Goal: Transaction & Acquisition: Purchase product/service

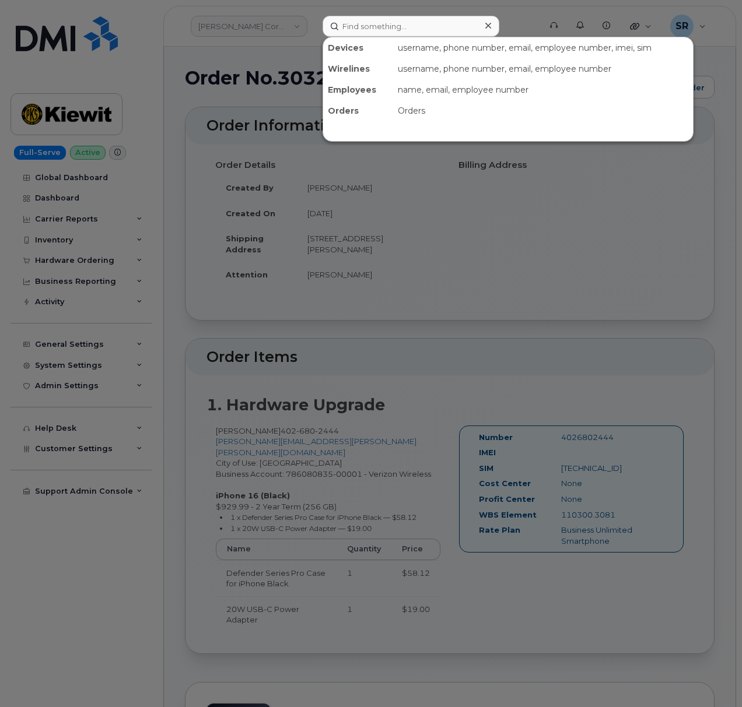
click at [412, 24] on input at bounding box center [410, 26] width 177 height 21
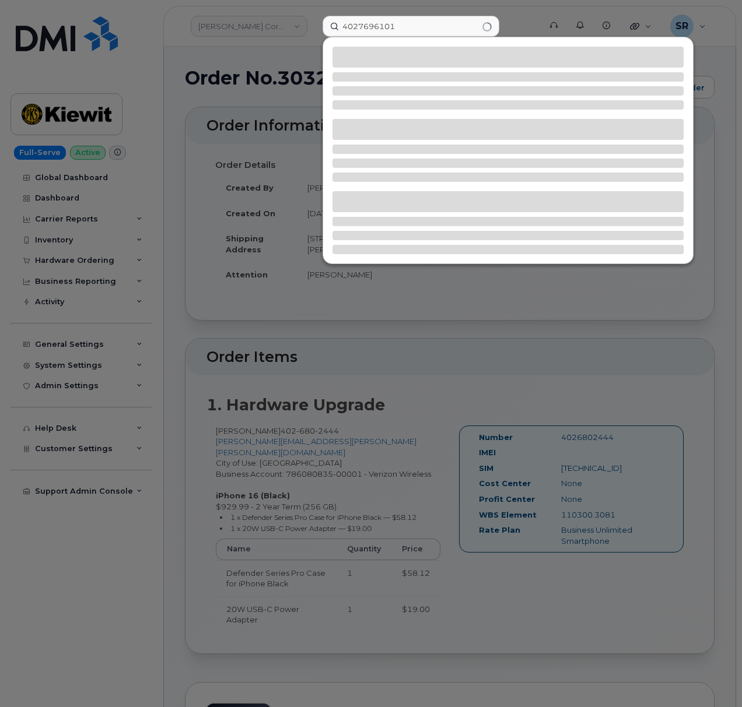
type input "4027696101"
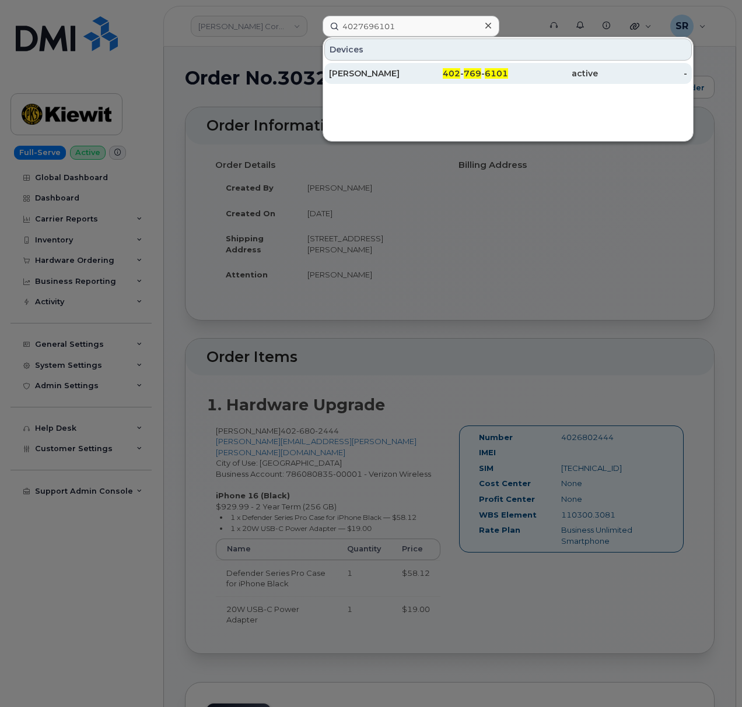
click at [416, 82] on div "[PERSON_NAME]" at bounding box center [374, 73] width 90 height 21
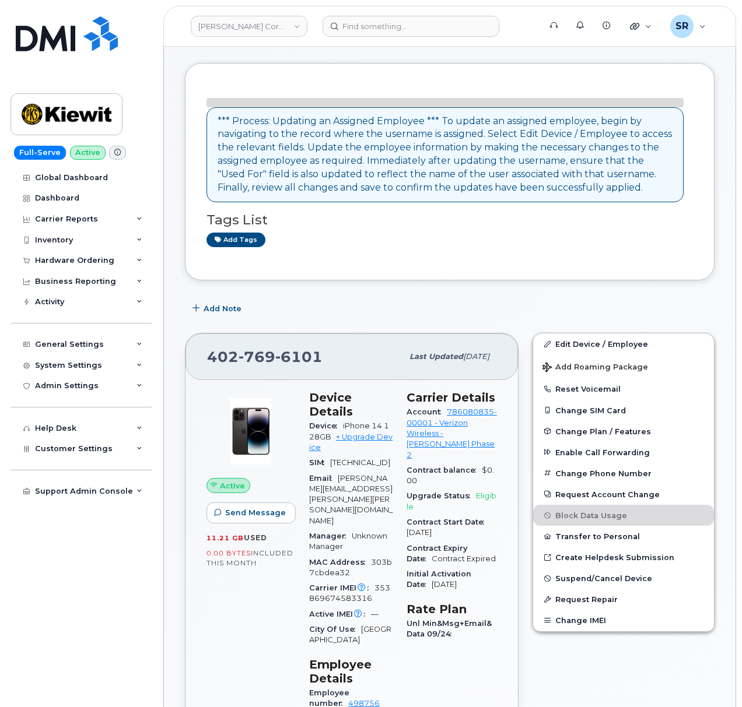
scroll to position [78, 0]
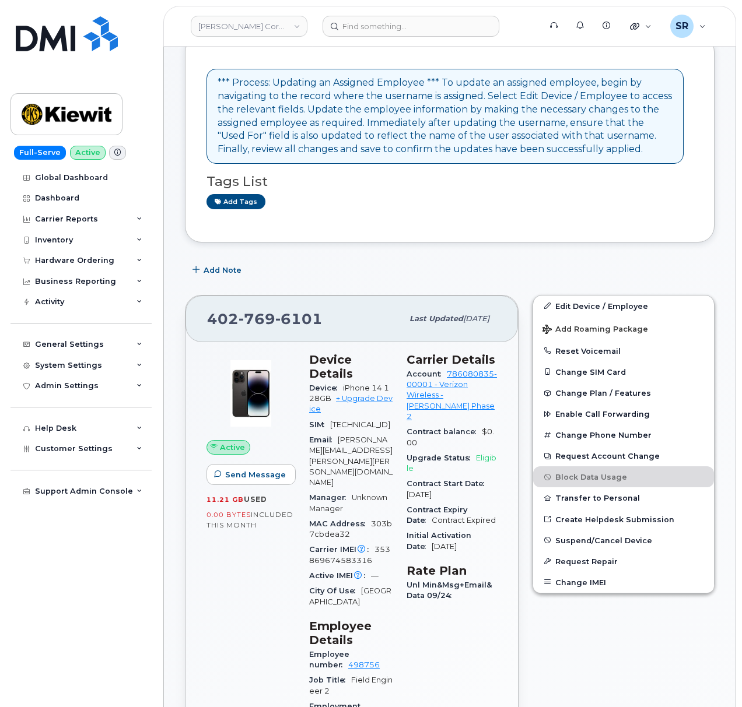
click at [392, 490] on div "Manager Unknown Manager" at bounding box center [350, 503] width 83 height 26
click at [399, 491] on div "Device Details Device iPhone 14 128GB + Upgrade Device SIM 89148000011482502323…" at bounding box center [350, 716] width 97 height 741
click at [373, 404] on link "+ Upgrade Device" at bounding box center [350, 403] width 83 height 19
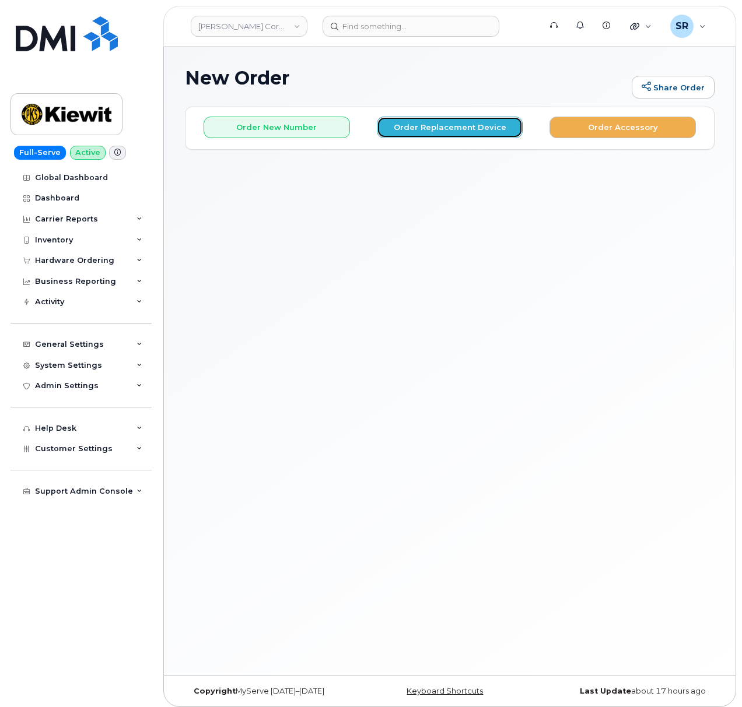
click at [419, 129] on button "Order Replacement Device" at bounding box center [450, 128] width 146 height 22
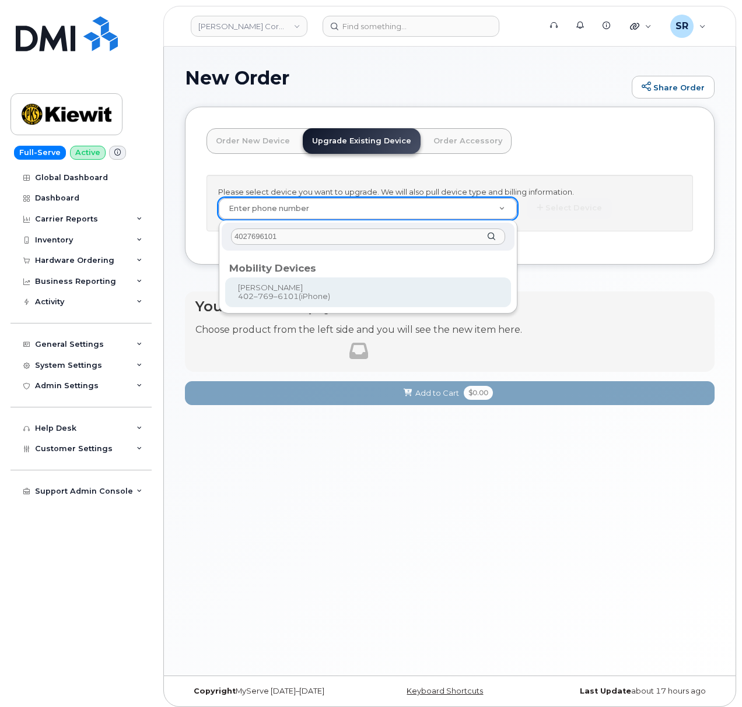
type input "4027696101"
type input "1167966"
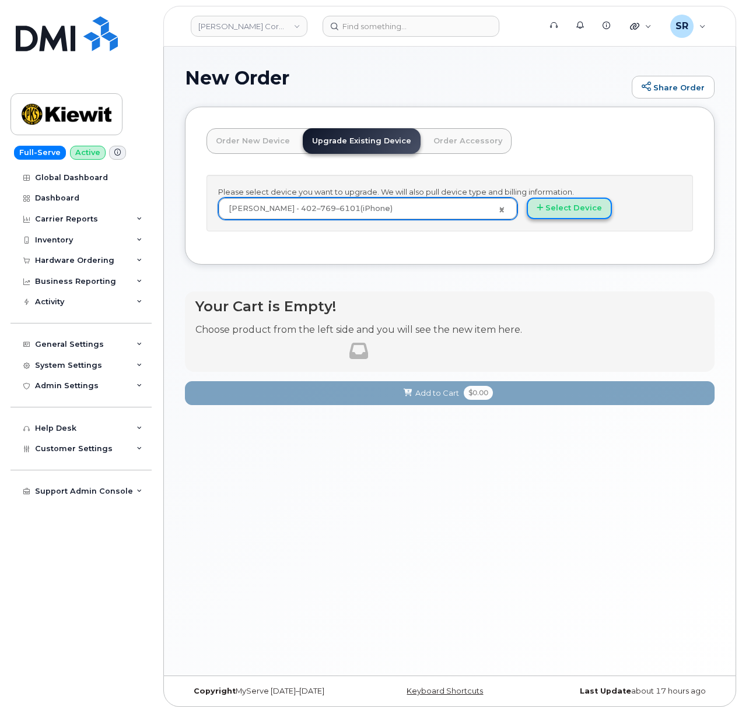
click at [576, 219] on button "Select Device" at bounding box center [569, 209] width 85 height 22
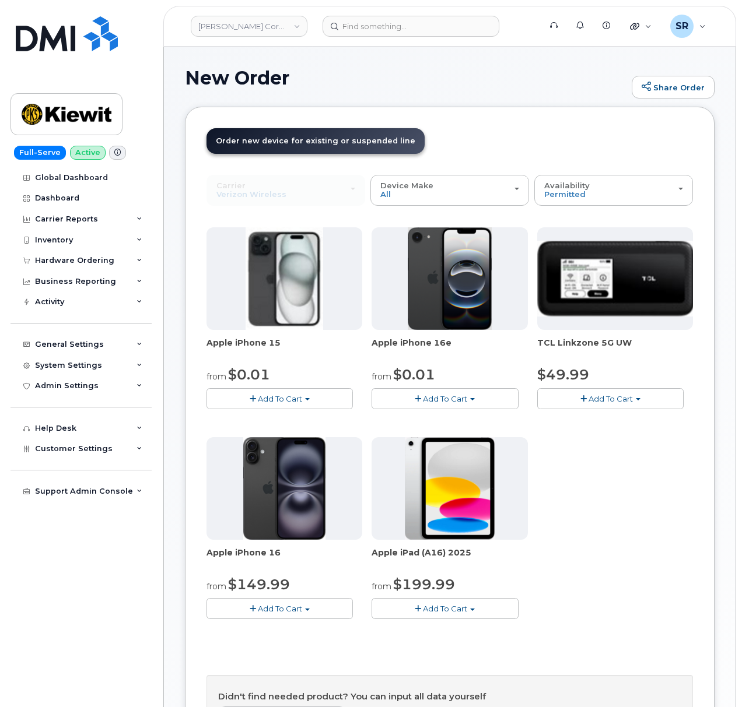
click at [642, 558] on div "Apple iPhone 15 from $0.01 Add To Cart $0.01 - 2 Year Upgrade (128GB) $729.99 -…" at bounding box center [449, 432] width 486 height 411
click at [456, 402] on span "Add To Cart" at bounding box center [445, 398] width 44 height 9
click at [472, 397] on button "Add To Cart" at bounding box center [444, 398] width 146 height 20
click at [463, 422] on link "$0.01 - 2 Year Upgrade (128GB)" at bounding box center [447, 420] width 146 height 15
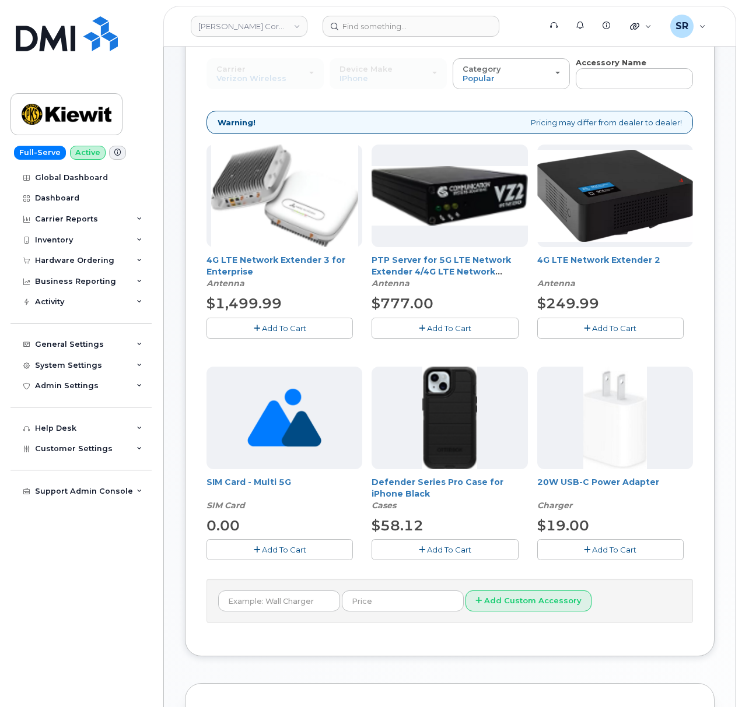
scroll to position [155, 0]
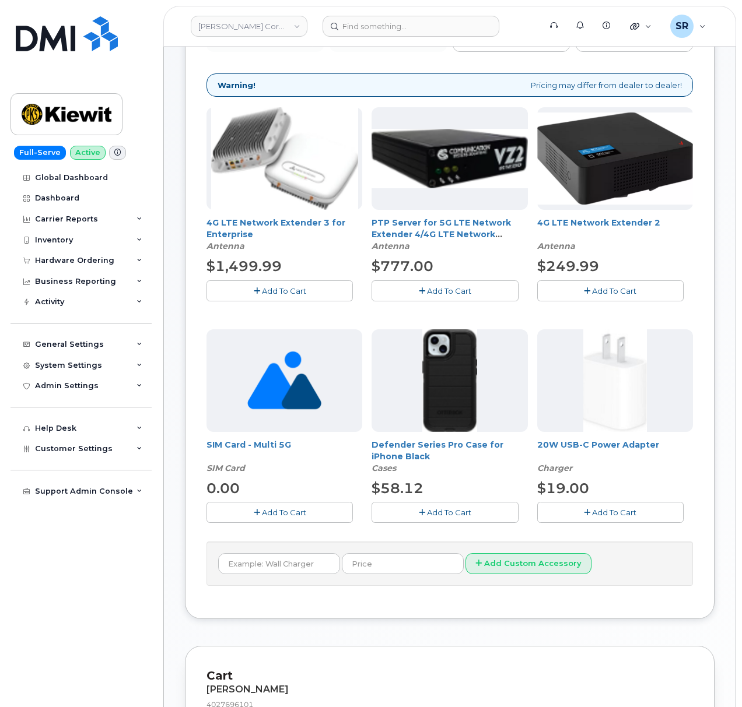
click at [428, 513] on span "Add To Cart" at bounding box center [449, 512] width 44 height 9
click at [615, 518] on button "Add To Cart" at bounding box center [610, 512] width 146 height 20
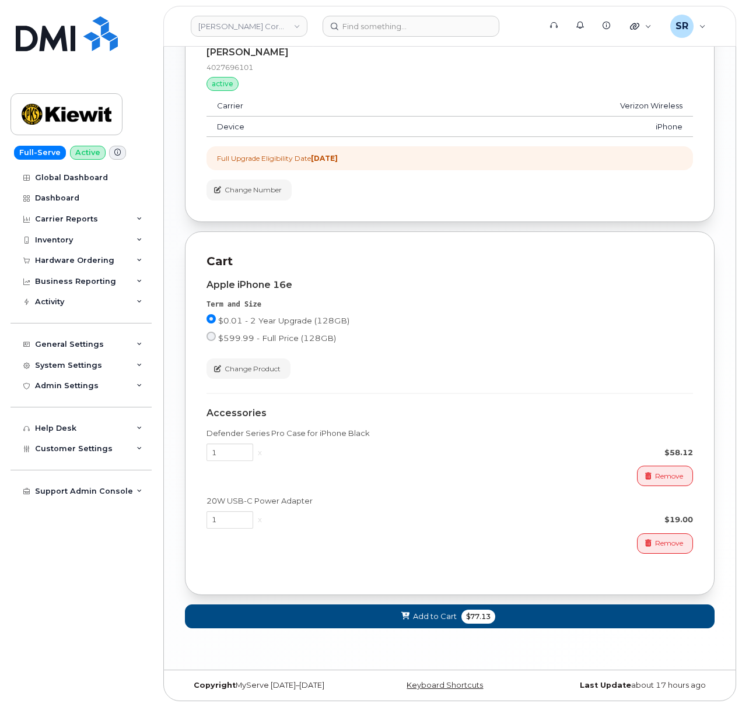
scroll to position [801, 0]
click at [425, 616] on span "Add to Cart" at bounding box center [435, 616] width 44 height 11
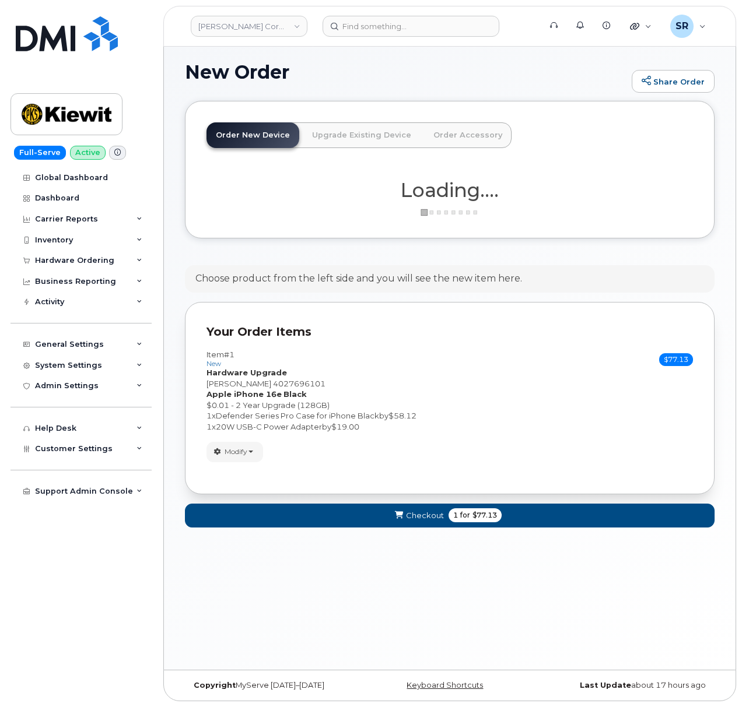
scroll to position [465, 0]
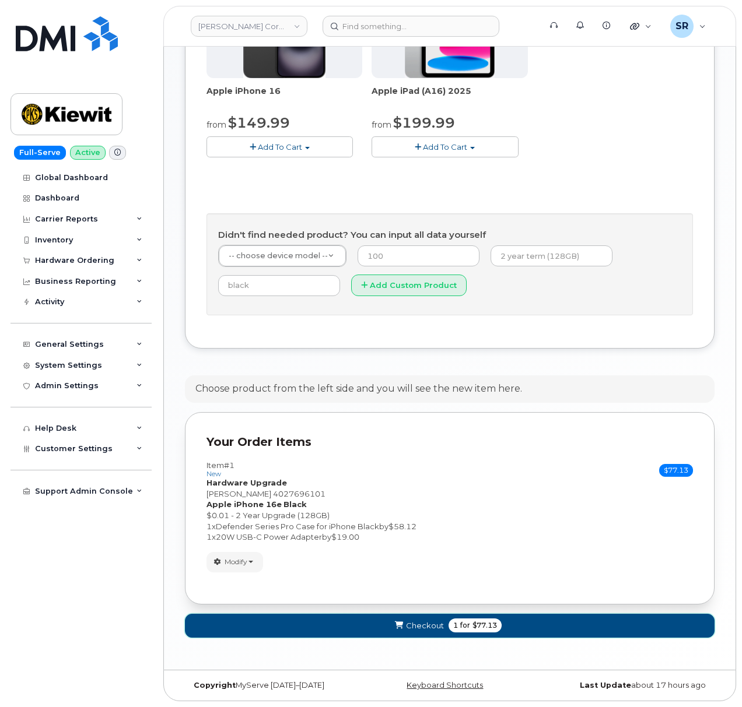
click at [388, 622] on button "Checkout 1 for $77.13" at bounding box center [450, 626] width 530 height 24
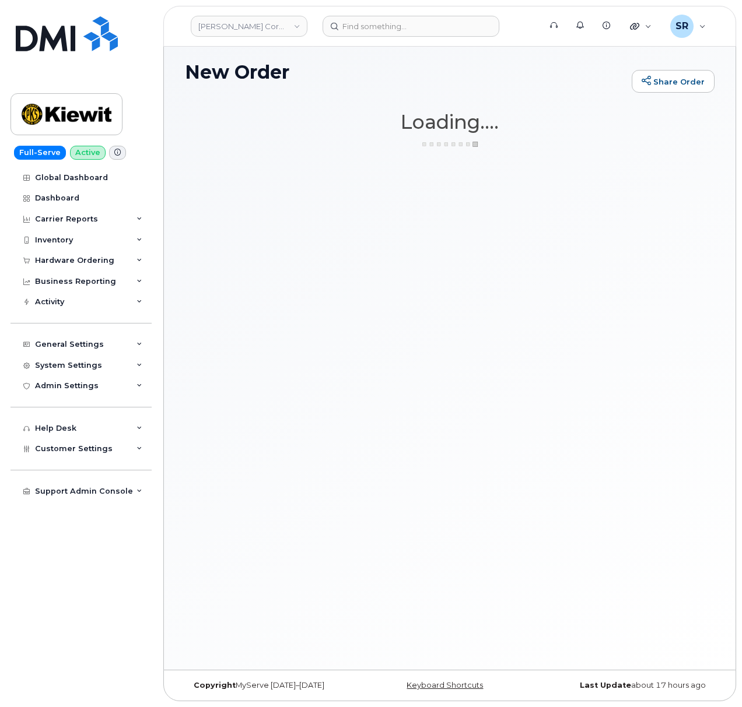
scroll to position [6, 0]
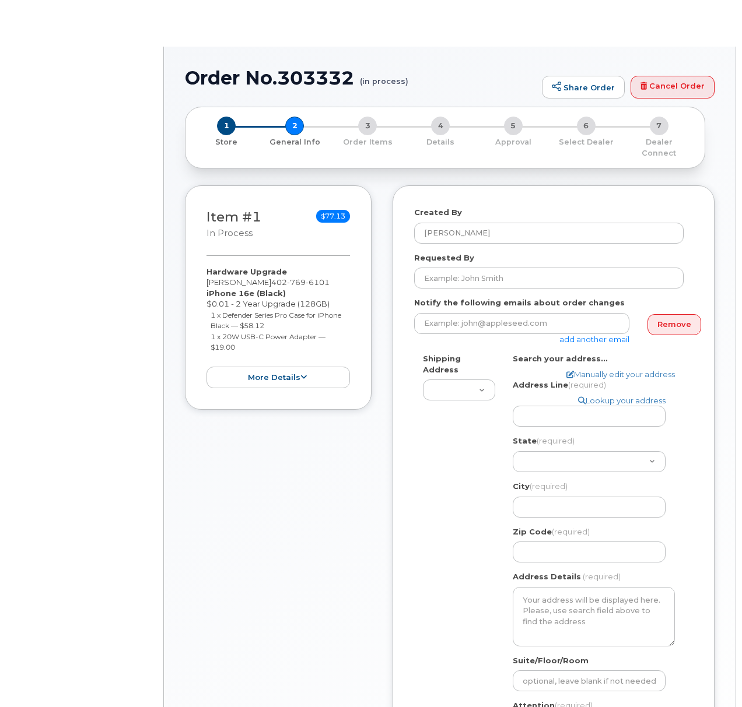
select select
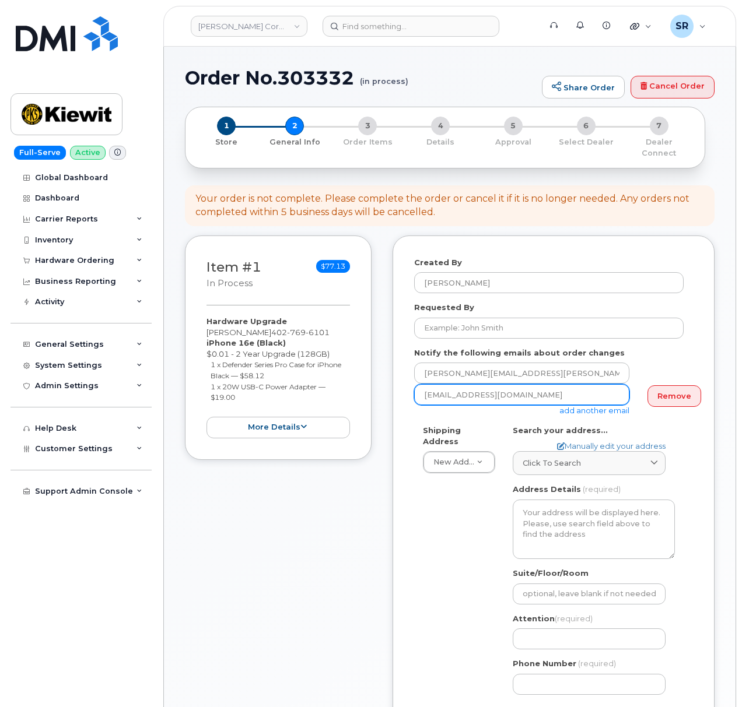
drag, startPoint x: 535, startPoint y: 388, endPoint x: 394, endPoint y: 381, distance: 140.7
click at [395, 380] on div "Created By Sebastian Reissig Requested By Notify the following emails about ord…" at bounding box center [553, 496] width 322 height 520
click at [413, 400] on div "Created By Sebastian Reissig Requested By Notify the following emails about ord…" at bounding box center [553, 496] width 322 height 520
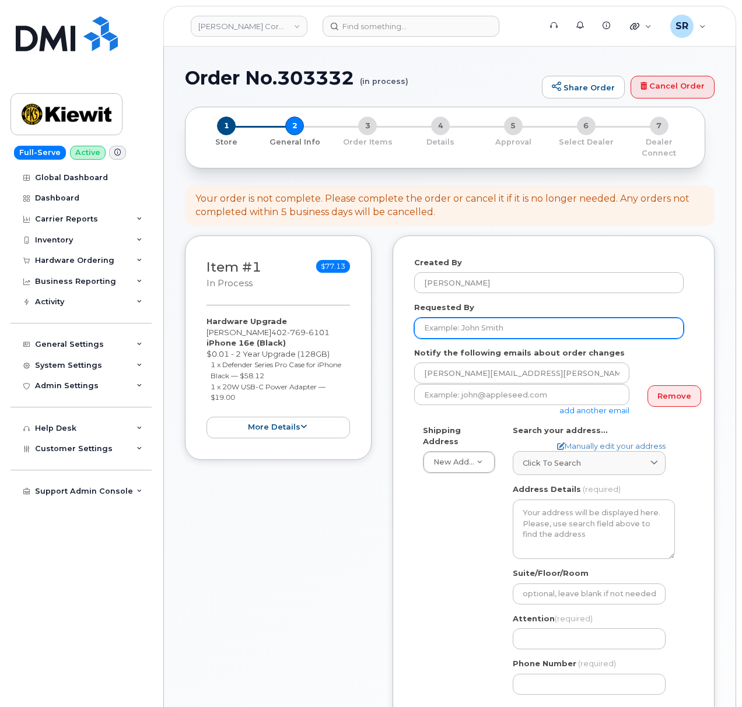
click at [491, 318] on input "Requested By" at bounding box center [548, 328] width 269 height 21
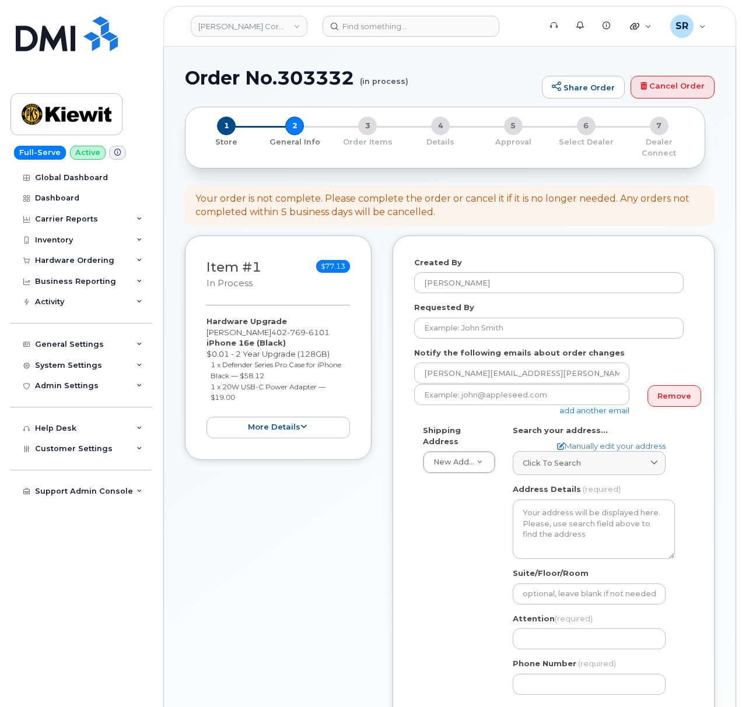
click at [713, 302] on div "Created By Sebastian Reissig Requested By Notify the following emails about ord…" at bounding box center [553, 496] width 322 height 520
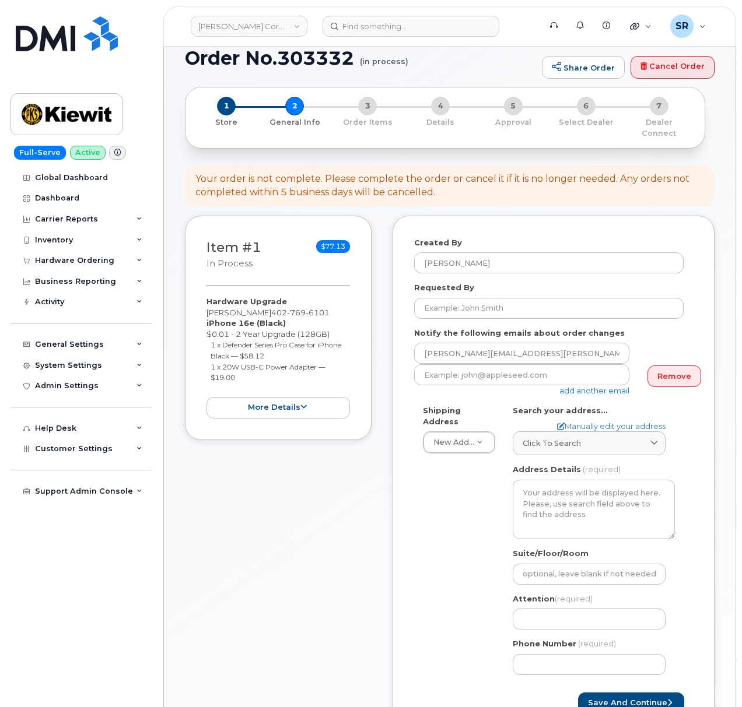
scroll to position [78, 0]
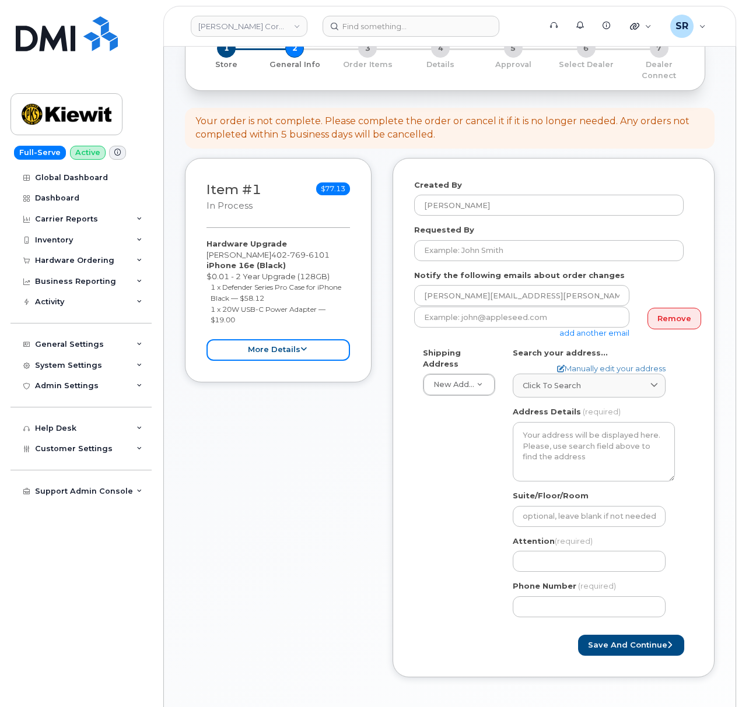
drag, startPoint x: 281, startPoint y: 335, endPoint x: 288, endPoint y: 336, distance: 7.2
click at [280, 339] on button "more details" at bounding box center [277, 350] width 143 height 22
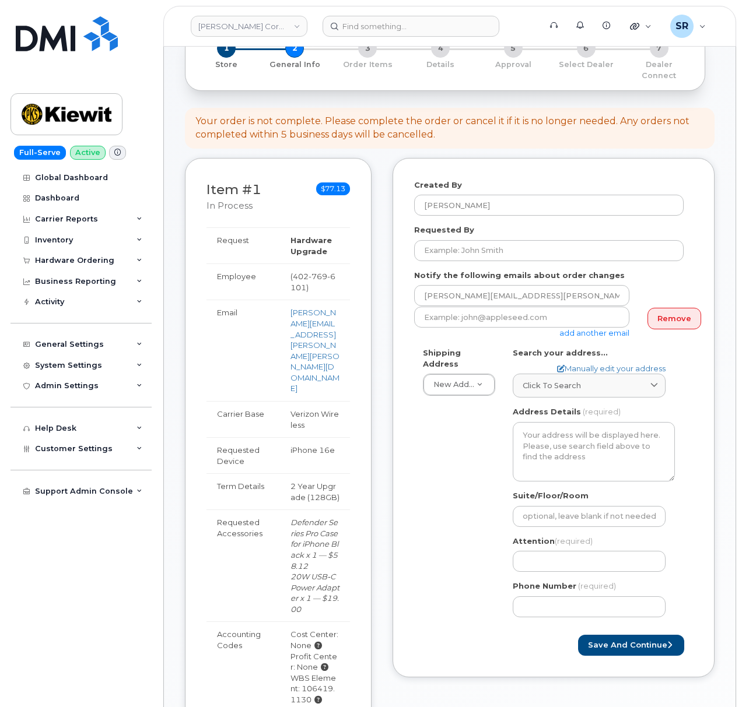
scroll to position [0, 0]
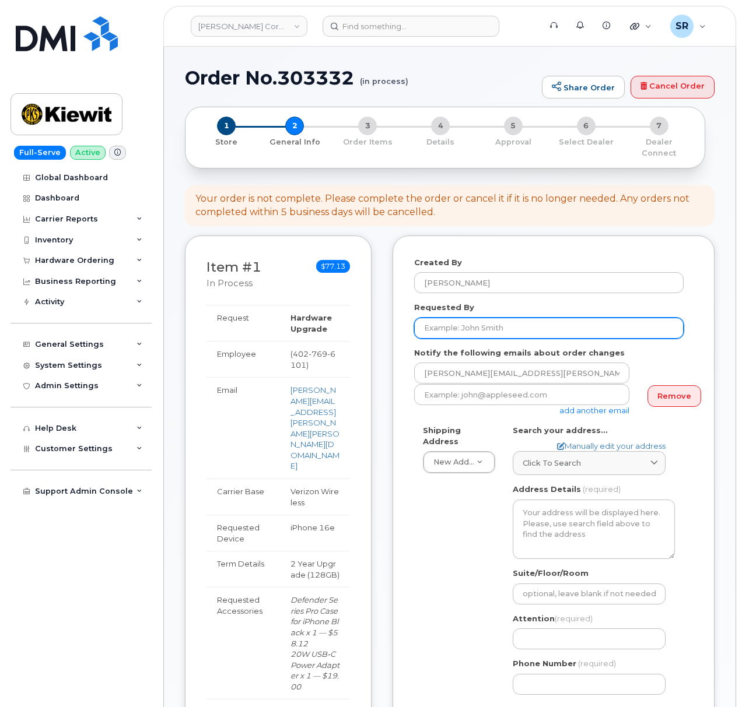
click at [528, 327] on input "Requested By" at bounding box center [548, 328] width 269 height 21
paste input "[PERSON_NAME]"
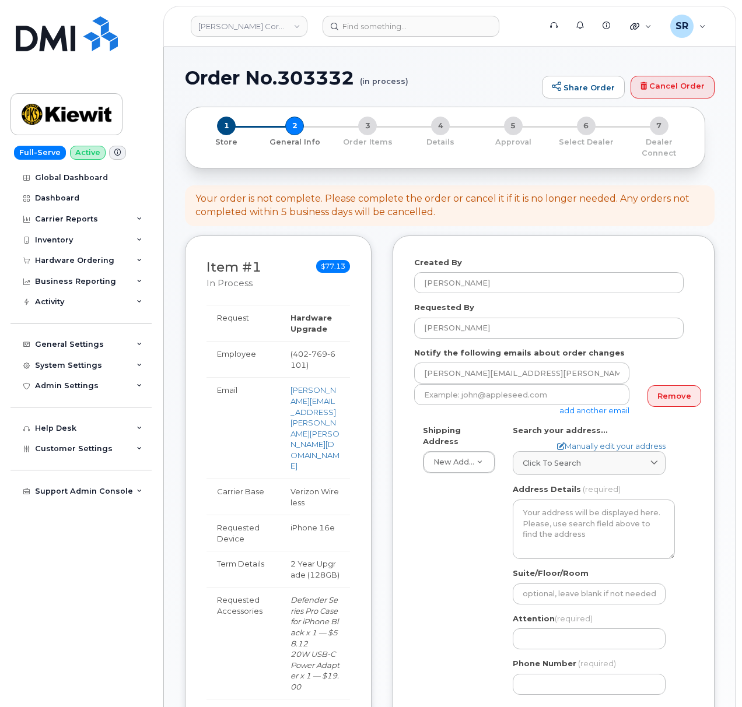
click at [542, 302] on div "Requested By Russel Daniels" at bounding box center [553, 320] width 279 height 37
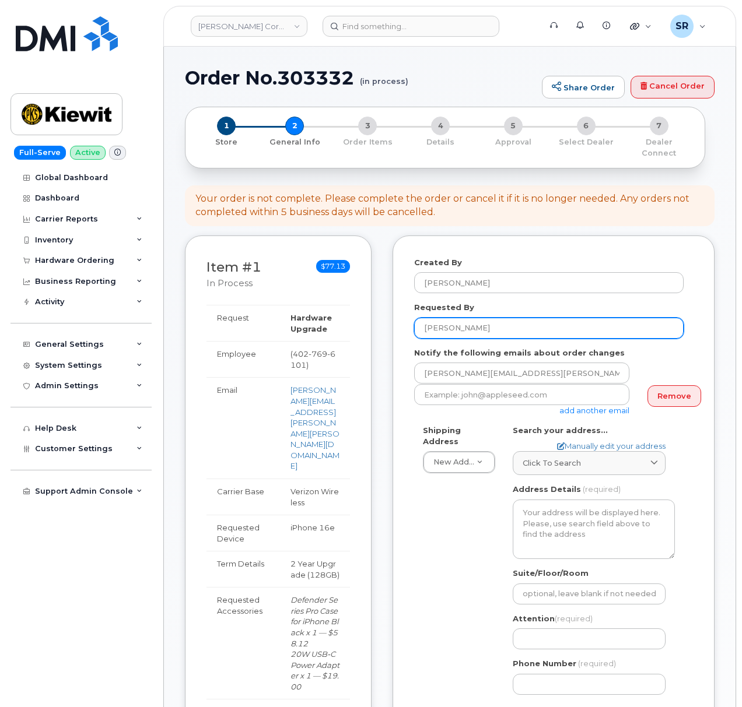
click at [507, 318] on input "[PERSON_NAME]" at bounding box center [548, 328] width 269 height 21
type input "[PERSON_NAME]"
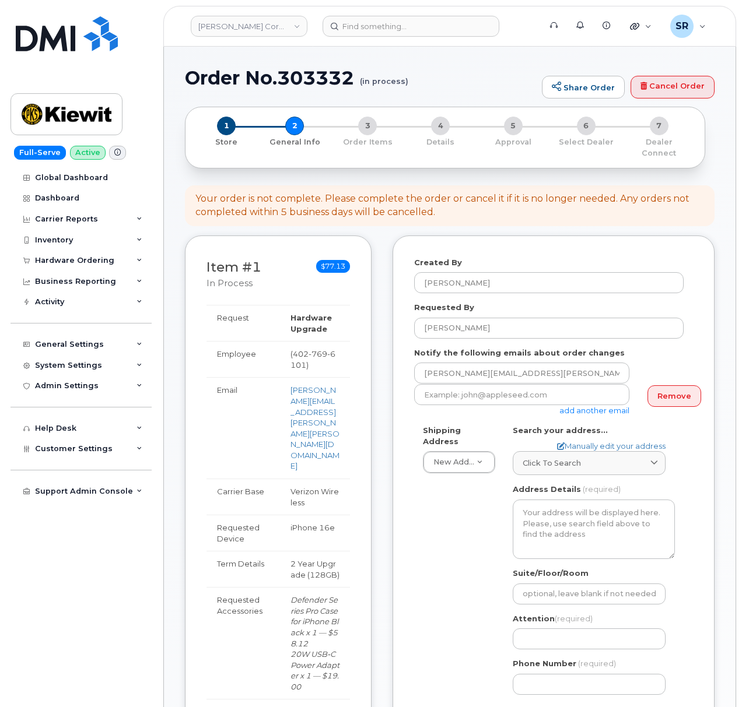
click at [419, 579] on div "Shipping Address New Address New Address 2306 foreman rd 6747 Old Us highway 27…" at bounding box center [548, 564] width 269 height 279
click at [453, 502] on div "Shipping Address New Address New Address 2306 foreman rd 6747 Old Us highway 27…" at bounding box center [548, 564] width 269 height 279
click at [597, 441] on link "Manually edit your address" at bounding box center [611, 446] width 108 height 11
select select
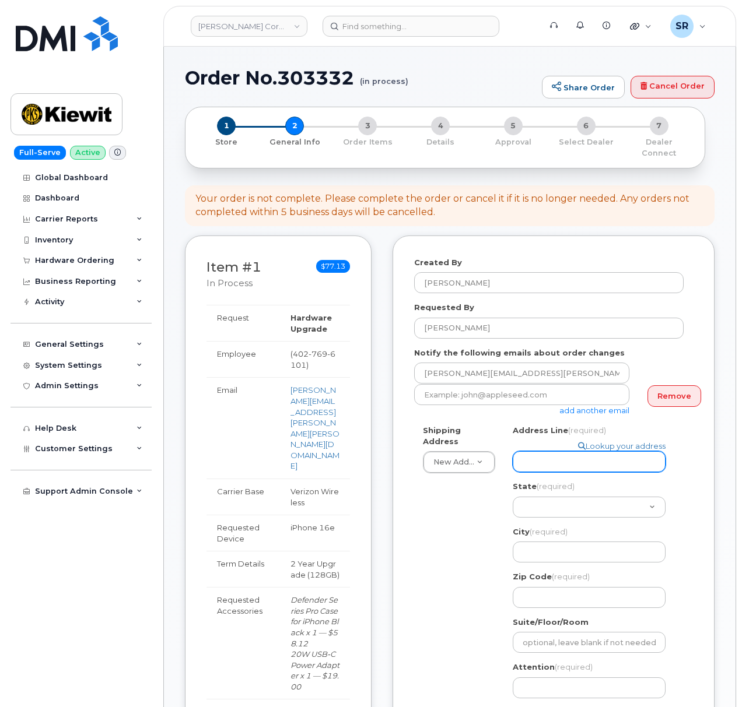
click at [559, 451] on input "Address Line (required)" at bounding box center [589, 461] width 153 height 21
paste input "2748 33rd st"
select select
type input "2748 33rd st"
click at [542, 502] on select "Alabama Alaska American Samoa Arizona Arkansas California Colorado Connecticut …" at bounding box center [589, 507] width 153 height 21
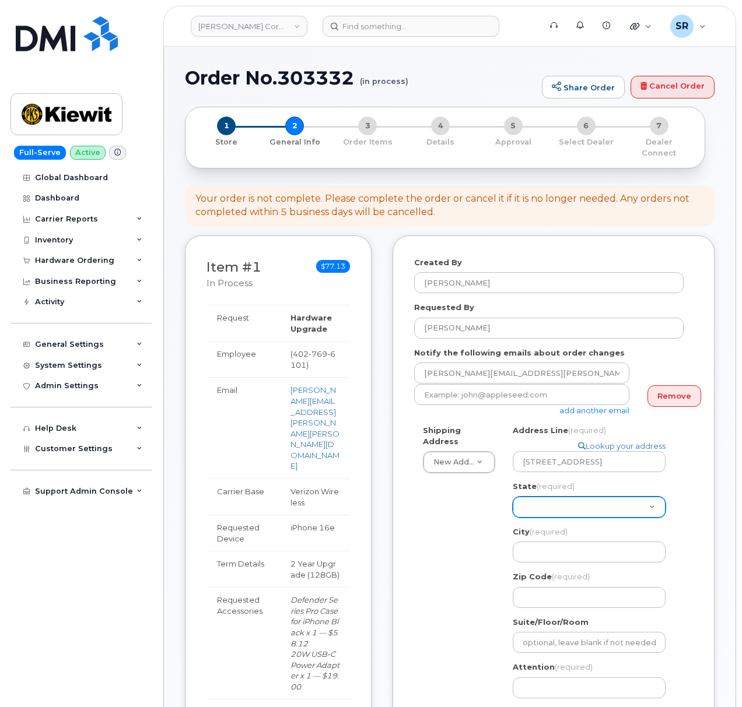
select select "TX"
click at [513, 497] on select "Alabama Alaska American Samoa Arizona Arkansas California Colorado Connecticut …" at bounding box center [589, 507] width 153 height 21
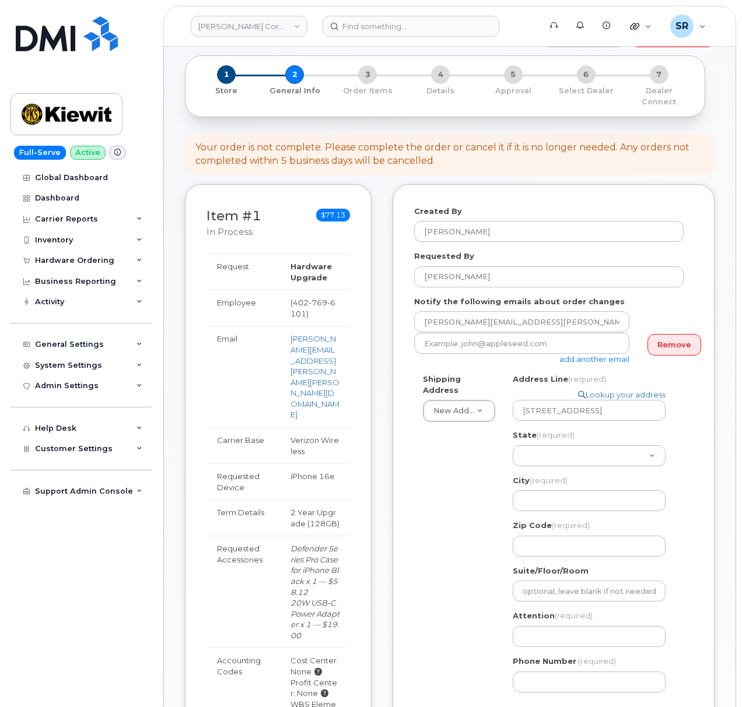
scroll to position [78, 0]
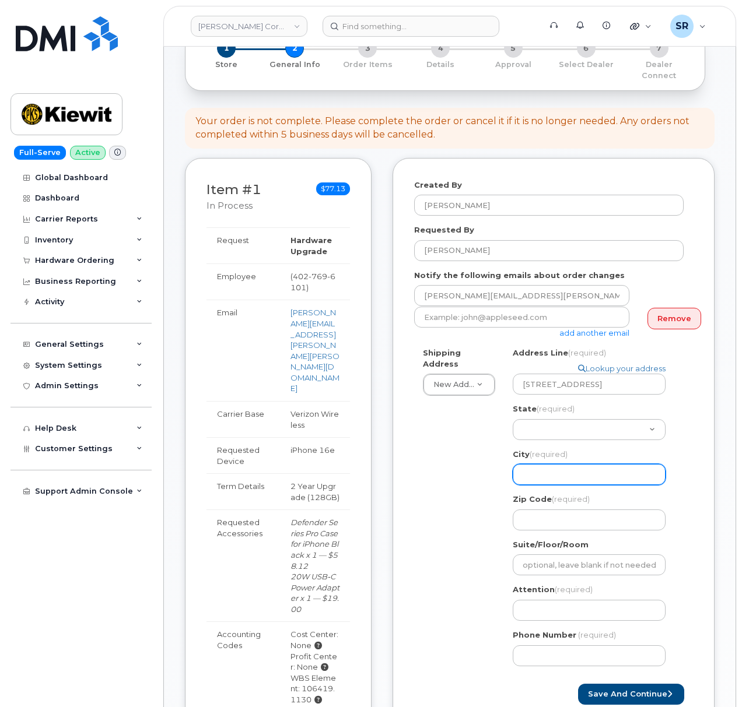
drag, startPoint x: 569, startPoint y: 461, endPoint x: 586, endPoint y: 462, distance: 17.0
click at [569, 464] on input "City (required)" at bounding box center [589, 474] width 153 height 21
paste input "Port Arthur"
select select
type input "Port Arthur"
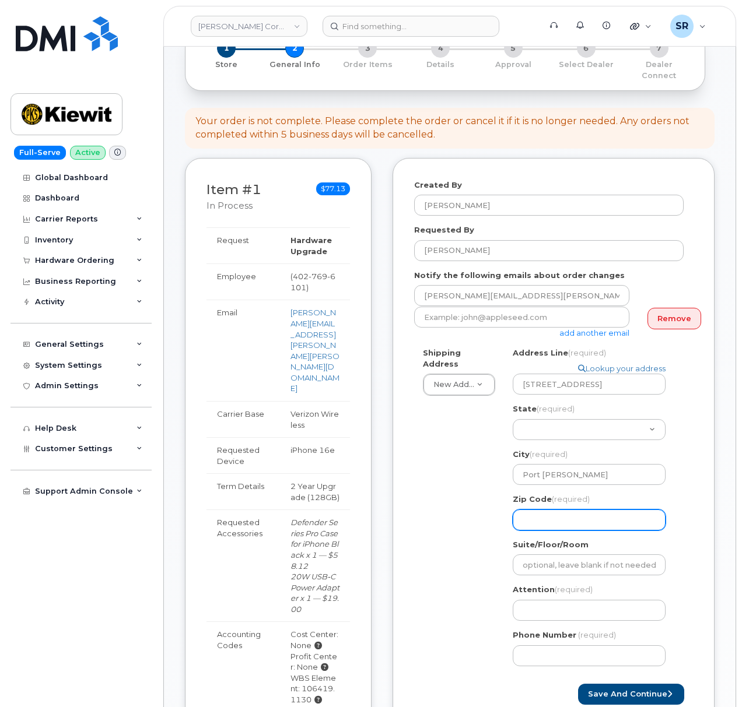
click at [590, 510] on input "Zip Code (required)" at bounding box center [589, 520] width 153 height 21
paste input "77640"
select select
type input "77640"
click at [697, 534] on div "Created By Sebastian Reissig Requested By Russel Daniels Notify the following e…" at bounding box center [553, 442] width 322 height 569
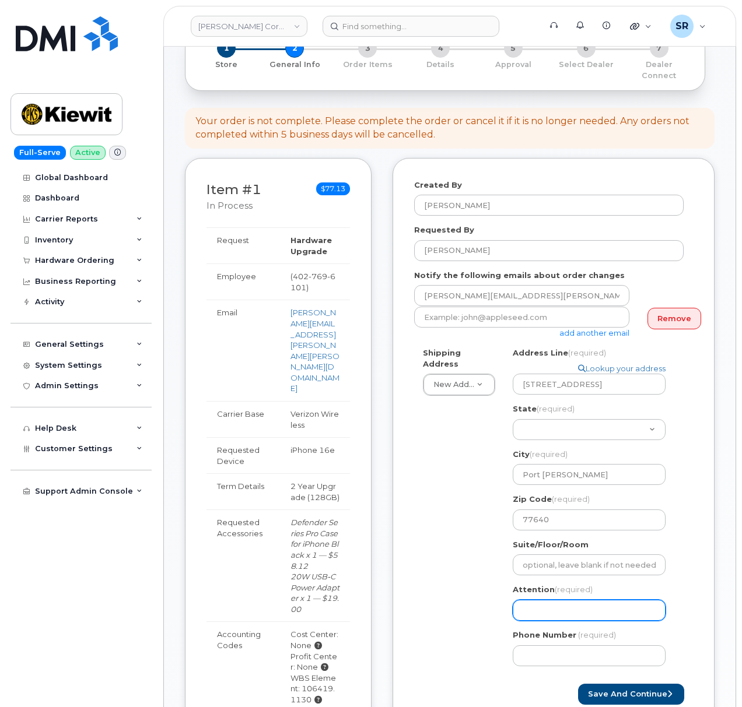
click at [594, 602] on input "Attention (required)" at bounding box center [589, 610] width 153 height 21
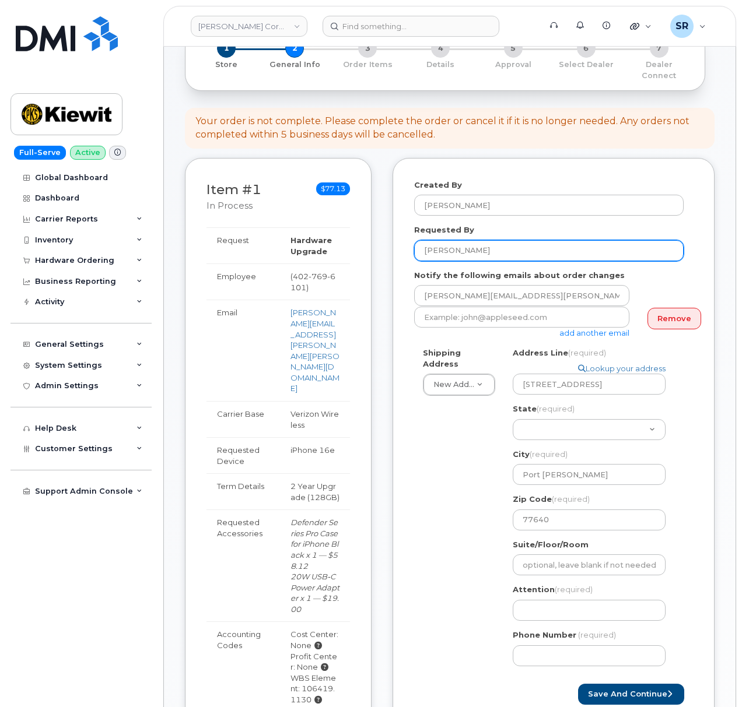
drag, startPoint x: 478, startPoint y: 241, endPoint x: 399, endPoint y: 246, distance: 79.4
click at [399, 246] on div "Created By Sebastian Reissig Requested By Russel Daniels Notify the following e…" at bounding box center [553, 442] width 322 height 569
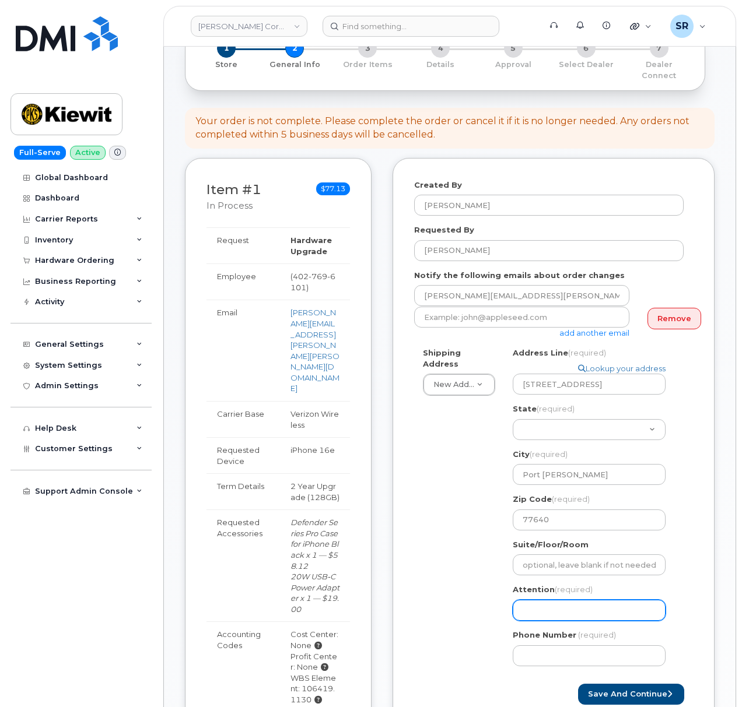
click at [560, 600] on input "Attention (required)" at bounding box center [589, 610] width 153 height 21
paste input "[PERSON_NAME]"
select select
type input "[PERSON_NAME]"
click at [672, 602] on div "Attention (required) Russel Daniels" at bounding box center [594, 602] width 162 height 37
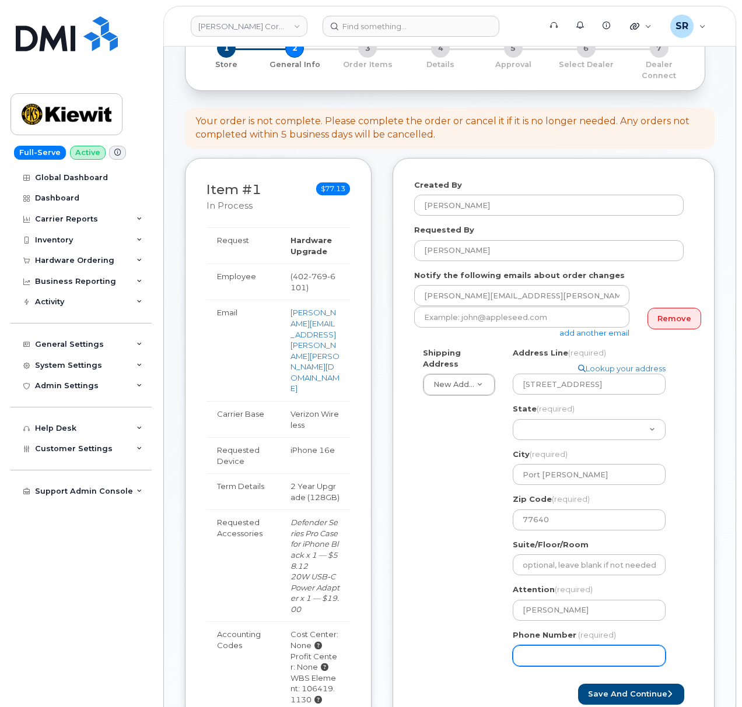
click at [580, 646] on input "Phone Number" at bounding box center [589, 656] width 153 height 21
type input "225278919"
select select
drag, startPoint x: 584, startPoint y: 638, endPoint x: 476, endPoint y: 640, distance: 107.3
click at [476, 640] on div "Shipping Address New Address New Address 2306 foreman rd 6747 Old Us highway 27…" at bounding box center [548, 512] width 269 height 328
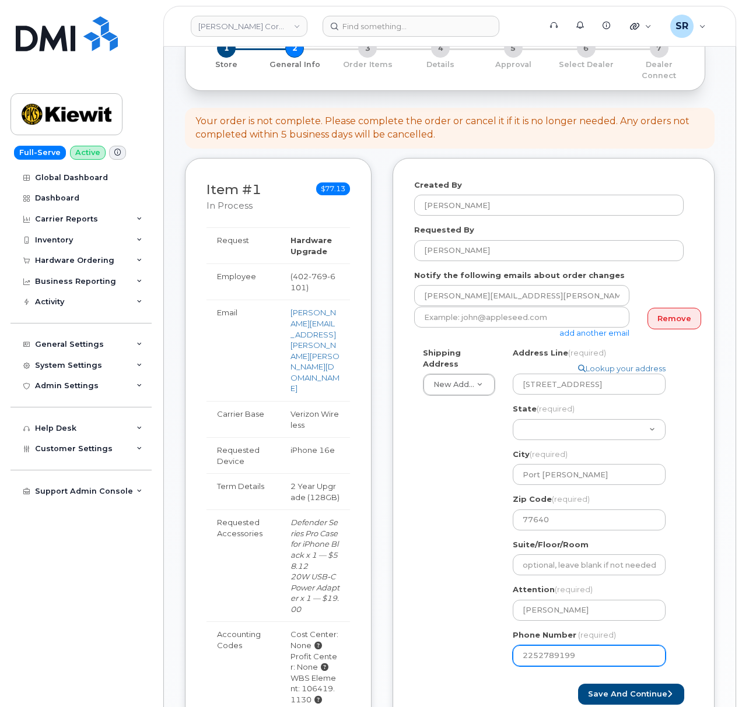
type input "2252789199"
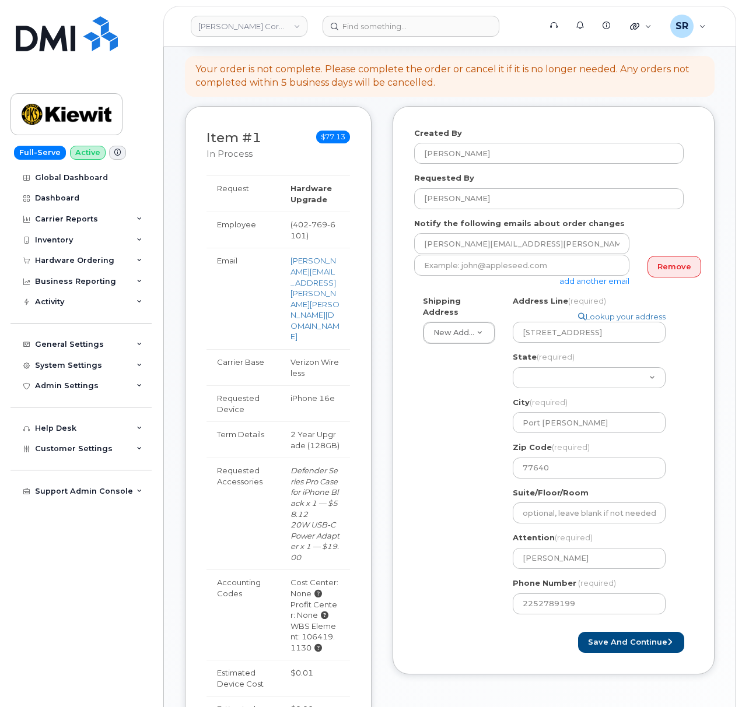
scroll to position [155, 0]
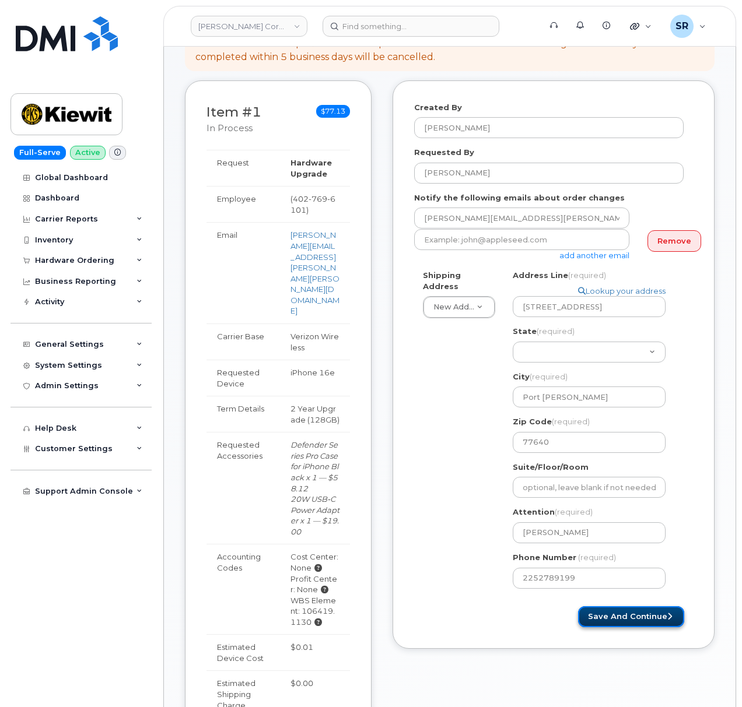
click at [649, 609] on button "Save and Continue" at bounding box center [631, 618] width 106 height 22
click at [656, 230] on link "Remove" at bounding box center [674, 241] width 54 height 22
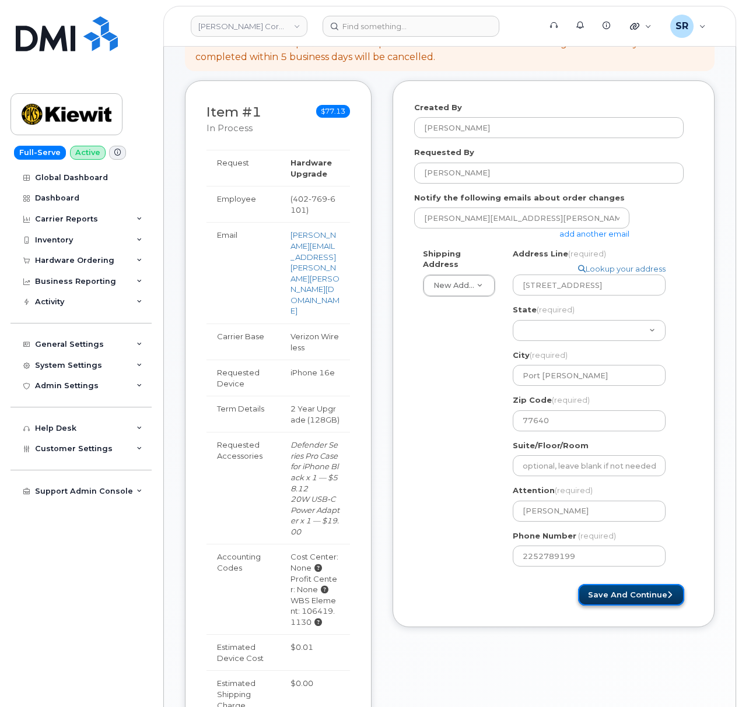
click at [632, 584] on button "Save and Continue" at bounding box center [631, 595] width 106 height 22
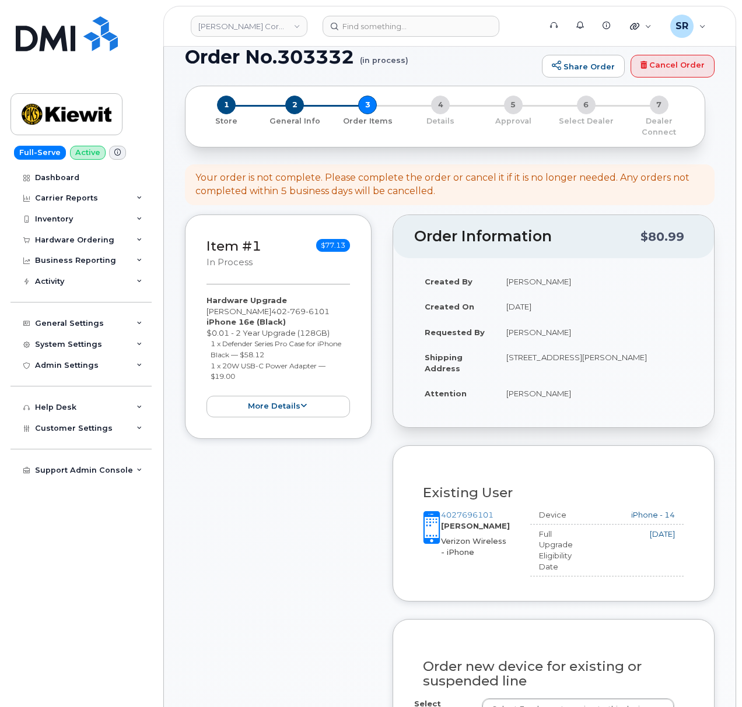
scroll to position [311, 0]
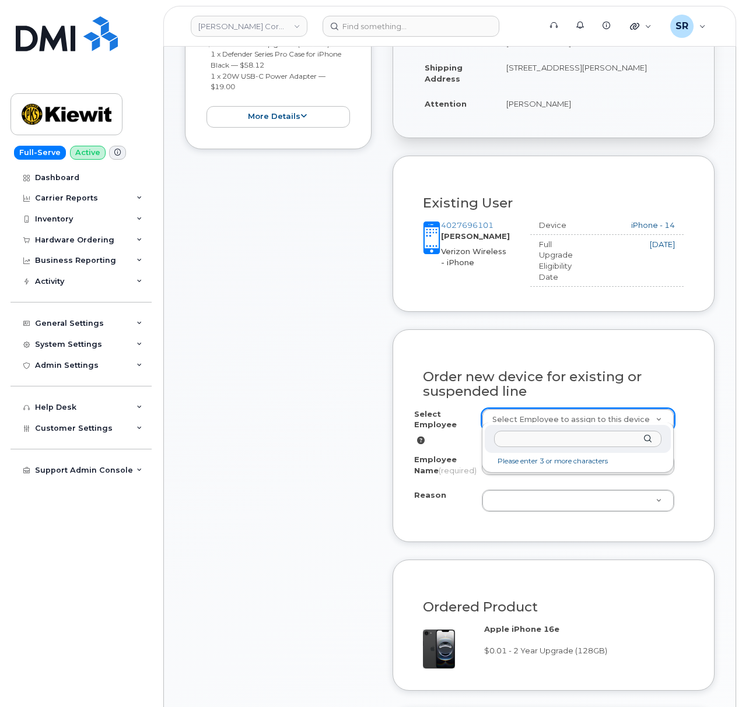
click at [537, 446] on input "text" at bounding box center [578, 439] width 168 height 17
paste input "Russel Daniels"
type input "Russel Daniels"
click at [605, 442] on input "text" at bounding box center [578, 439] width 168 height 17
paste input "Russel Daniels"
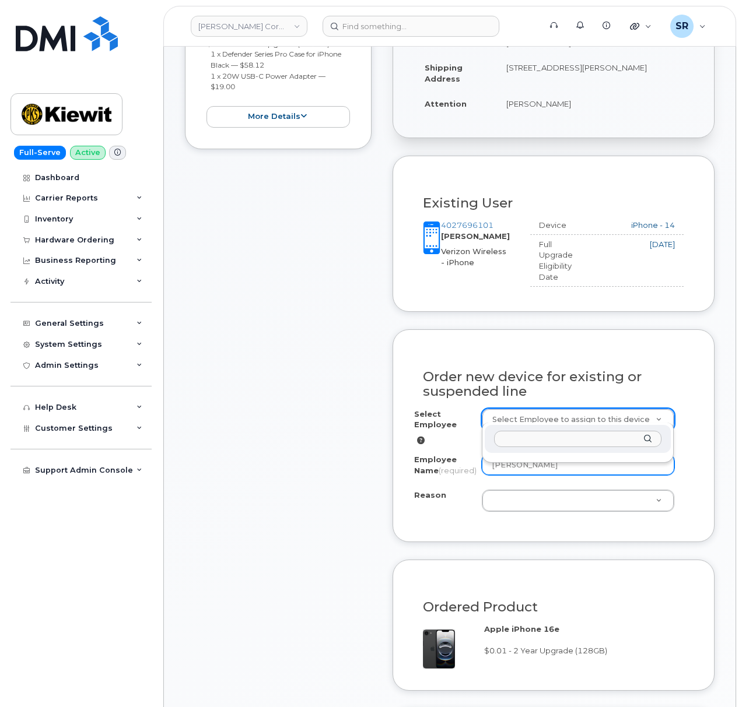
drag, startPoint x: 699, startPoint y: 453, endPoint x: 621, endPoint y: 451, distance: 77.6
drag, startPoint x: 593, startPoint y: 458, endPoint x: 461, endPoint y: 462, distance: 131.9
click at [461, 462] on div "Employee Name (required) RUSSELL DANIELS" at bounding box center [553, 467] width 279 height 26
click at [549, 432] on input "text" at bounding box center [578, 439] width 168 height 17
paste input "RUSSELL DANIELS"
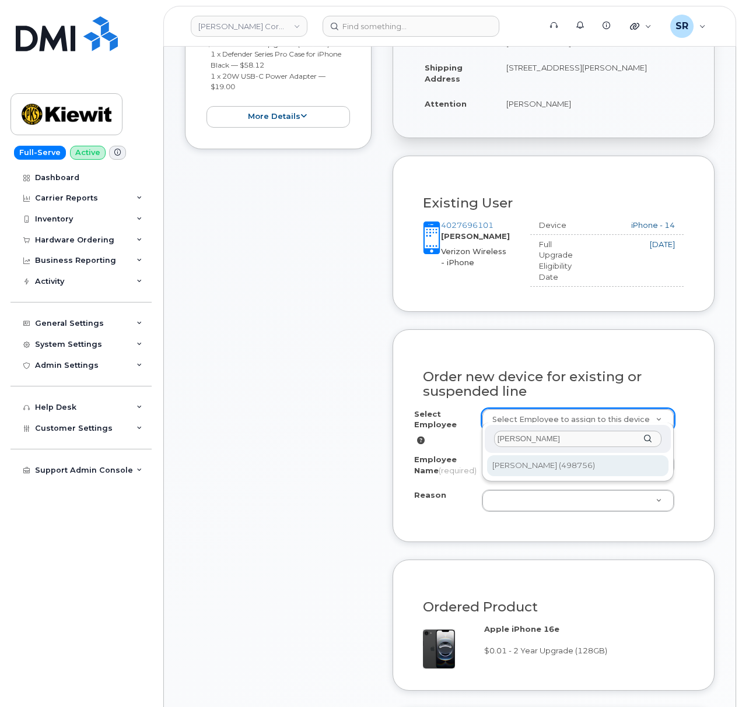
type input "RUSSELL DANIELS"
type input "2161593"
type input "[PERSON_NAME]"
select select
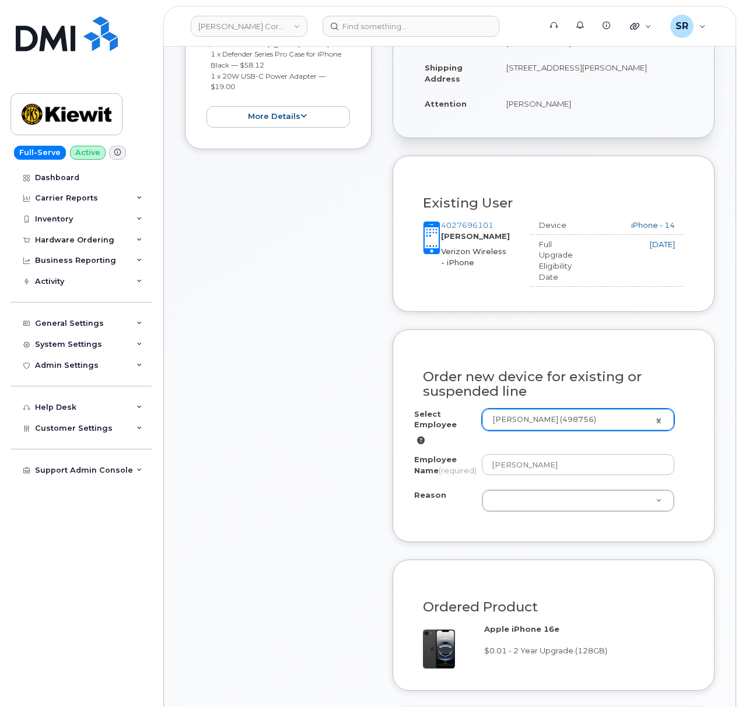
click at [688, 457] on div "Employee Name (required) Russell Daniels" at bounding box center [553, 467] width 279 height 26
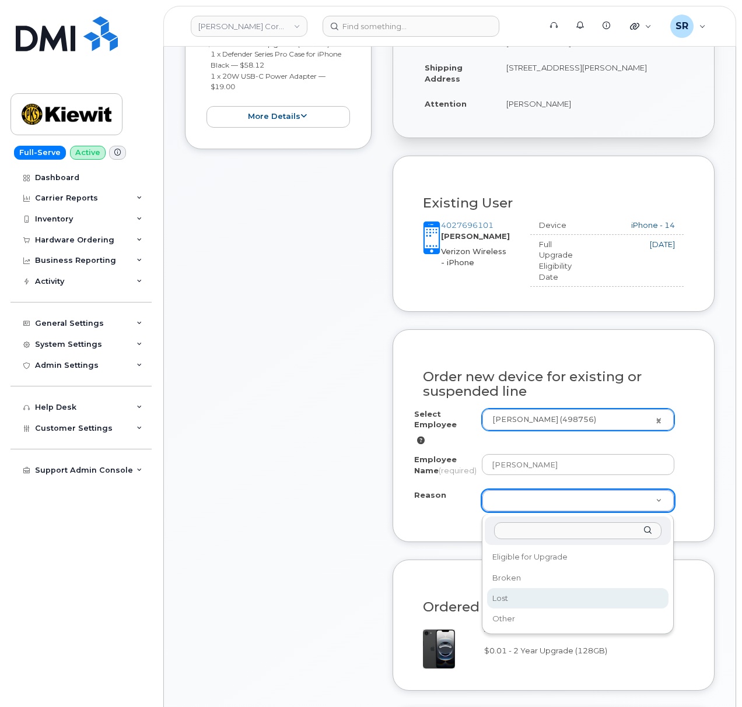
select select "lost"
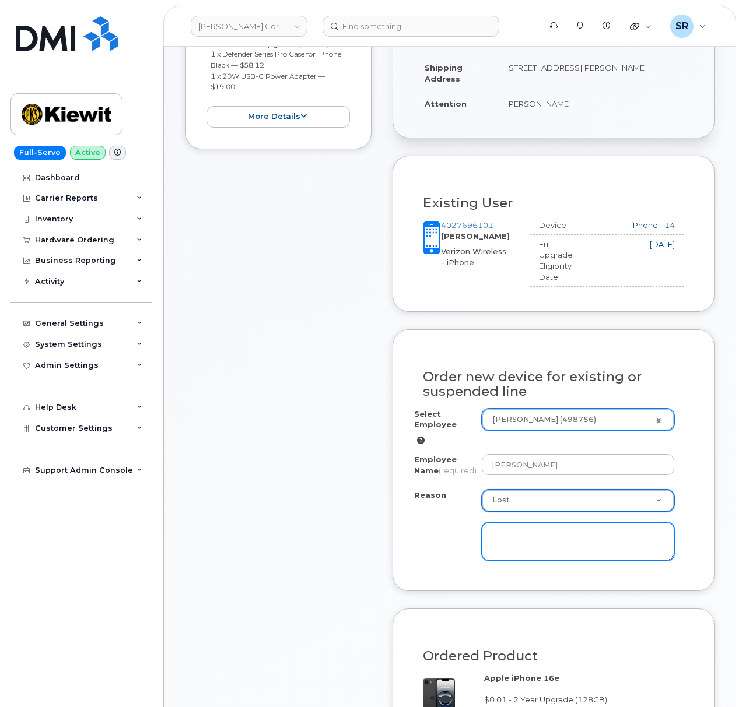
click at [540, 556] on textarea at bounding box center [578, 542] width 193 height 38
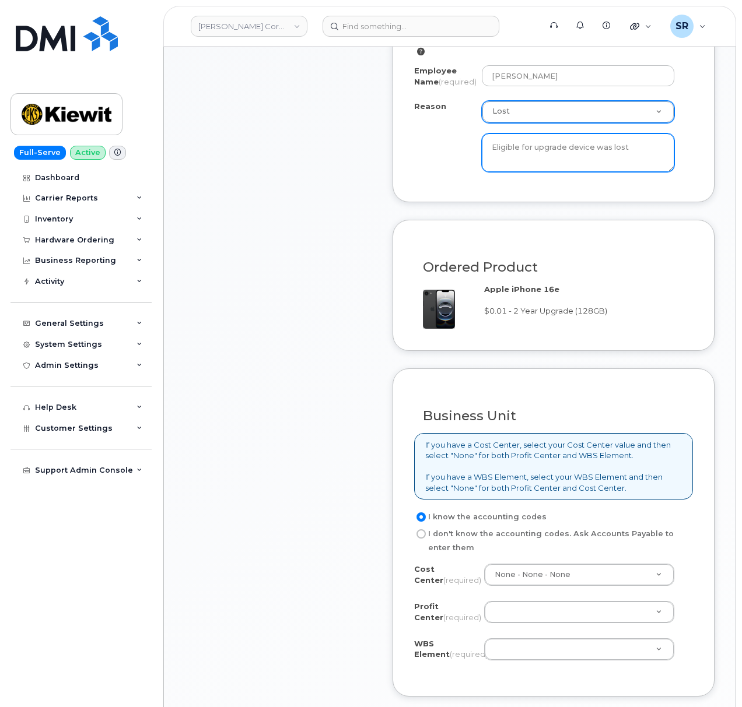
type textarea "Eligible for upgrade device was lost"
click at [542, 380] on div "Business Unit If you have a Cost Center, select your Cost Center value and then…" at bounding box center [553, 533] width 322 height 328
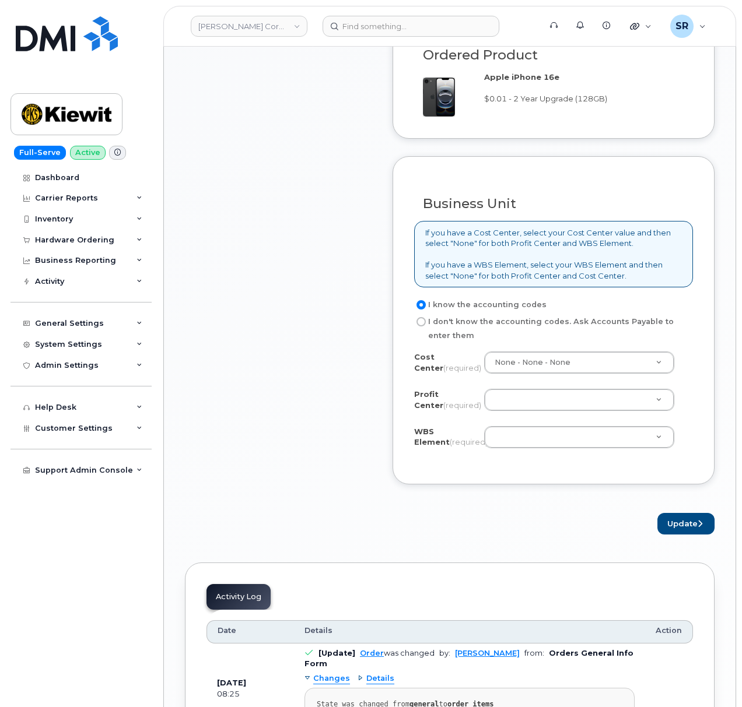
scroll to position [933, 0]
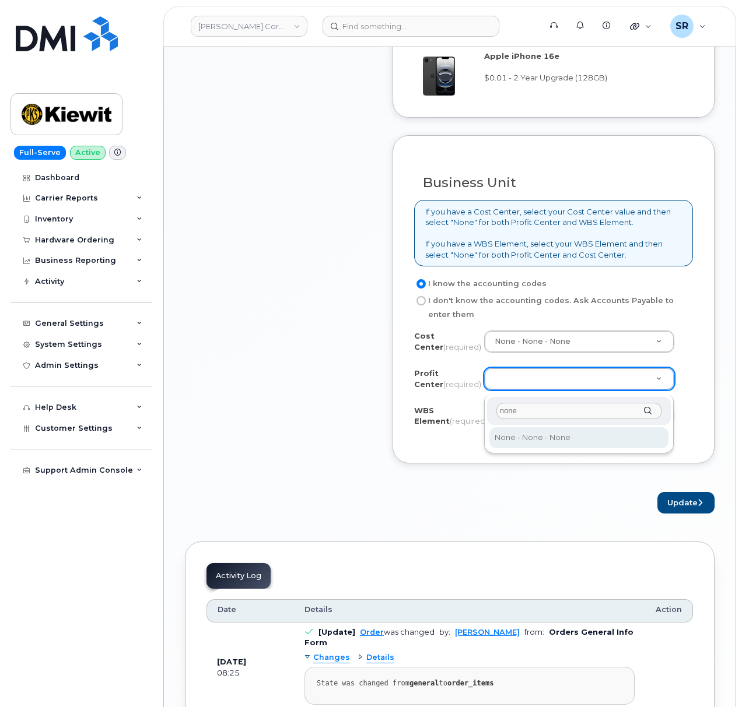
type input "none"
select select "None"
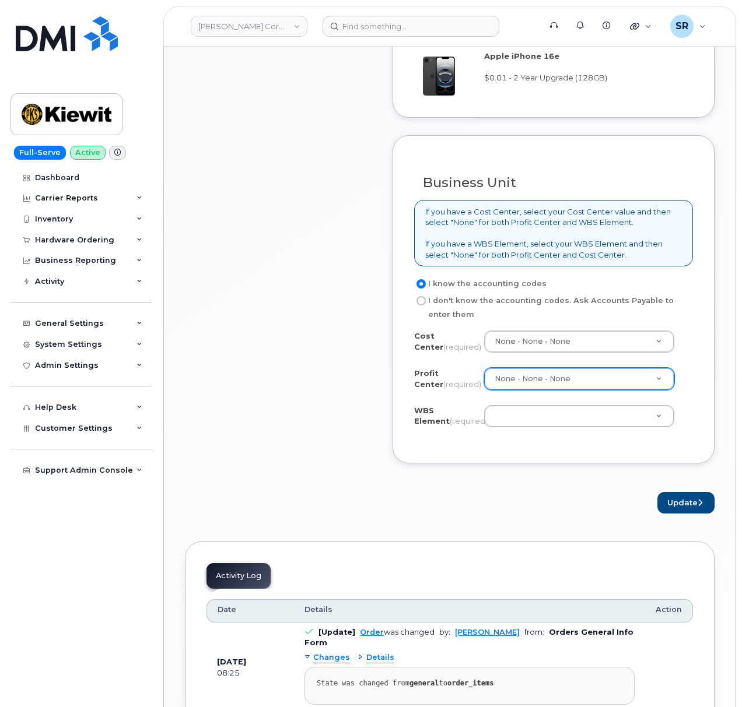
paste input "106419.1130"
type input "106419.1130"
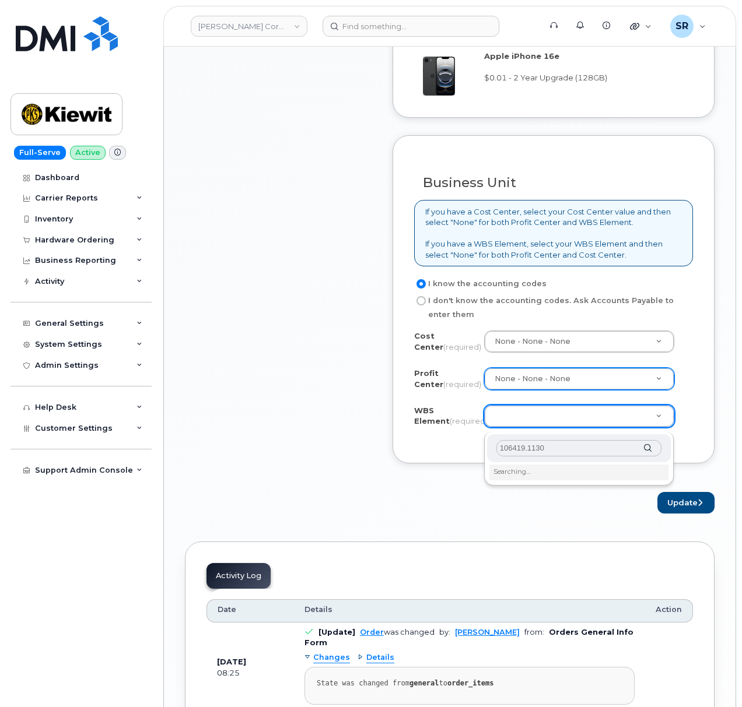
type input "106419.1130"
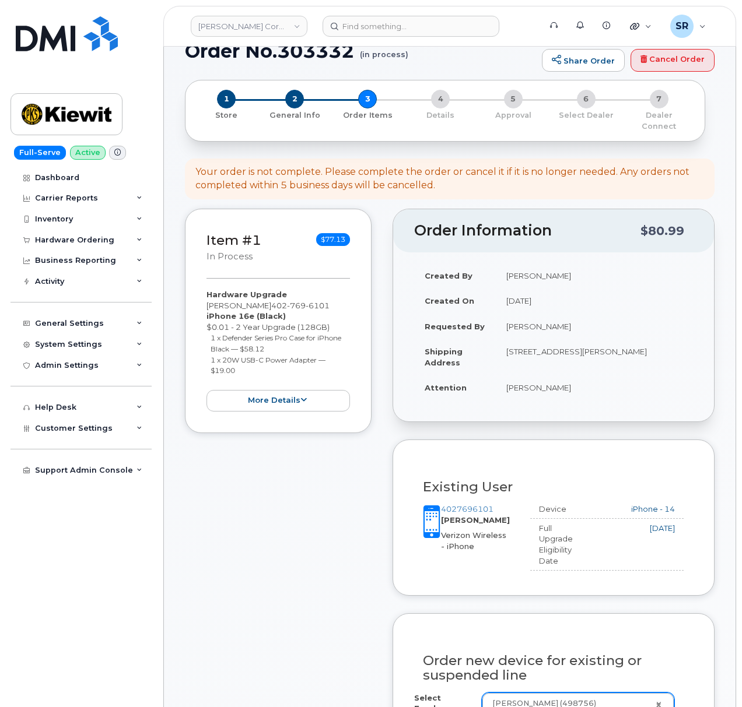
scroll to position [0, 0]
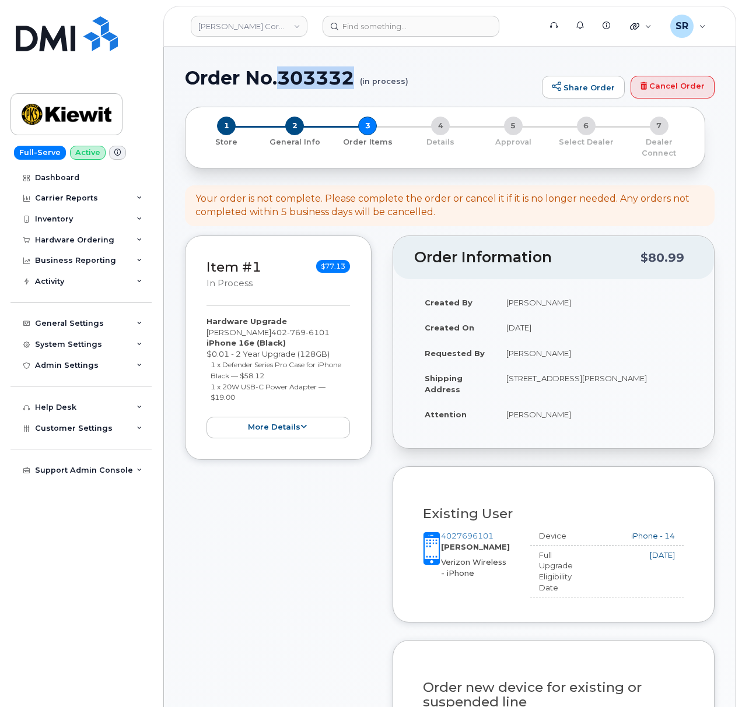
drag, startPoint x: 358, startPoint y: 73, endPoint x: 283, endPoint y: 73, distance: 74.6
click at [283, 73] on h1 "Order No.303332 (in process)" at bounding box center [360, 78] width 351 height 20
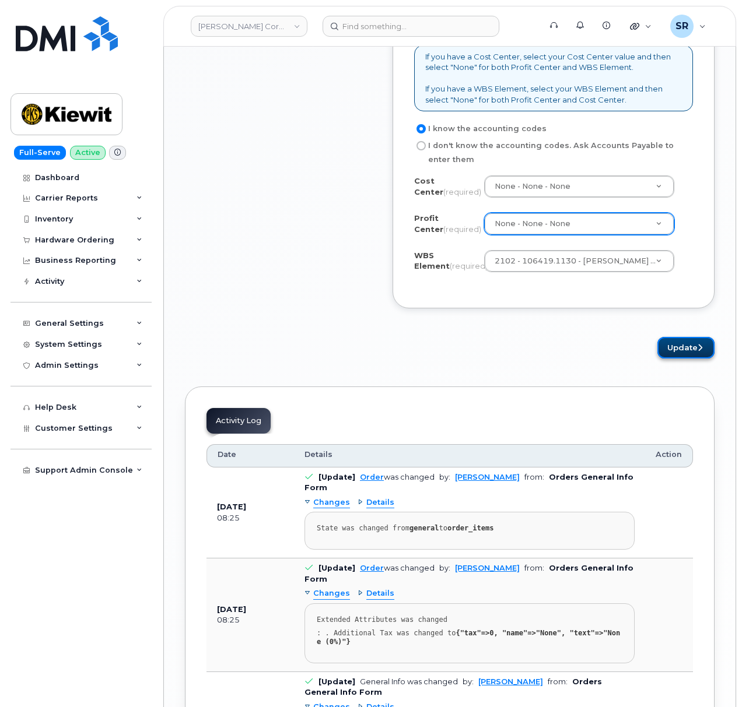
click at [670, 351] on button "Update" at bounding box center [685, 348] width 57 height 22
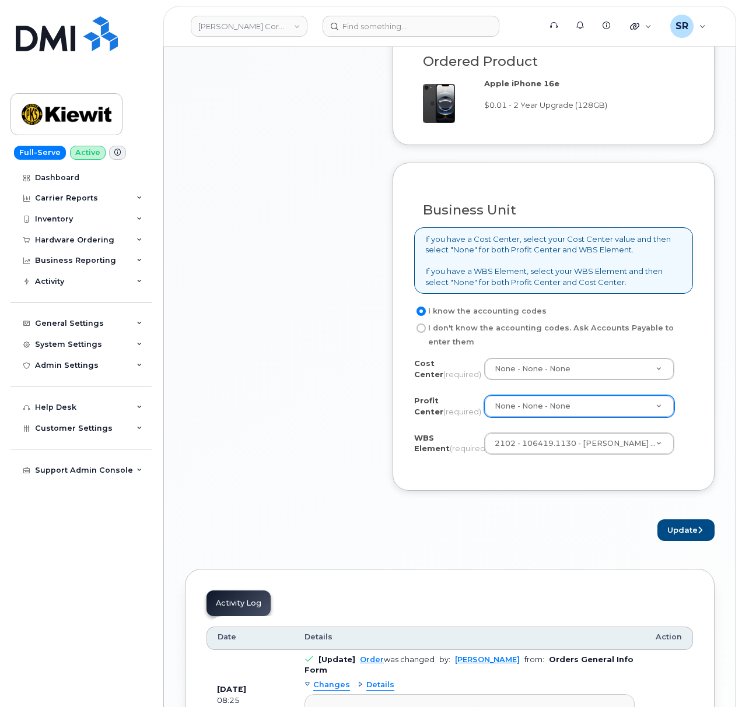
scroll to position [933, 0]
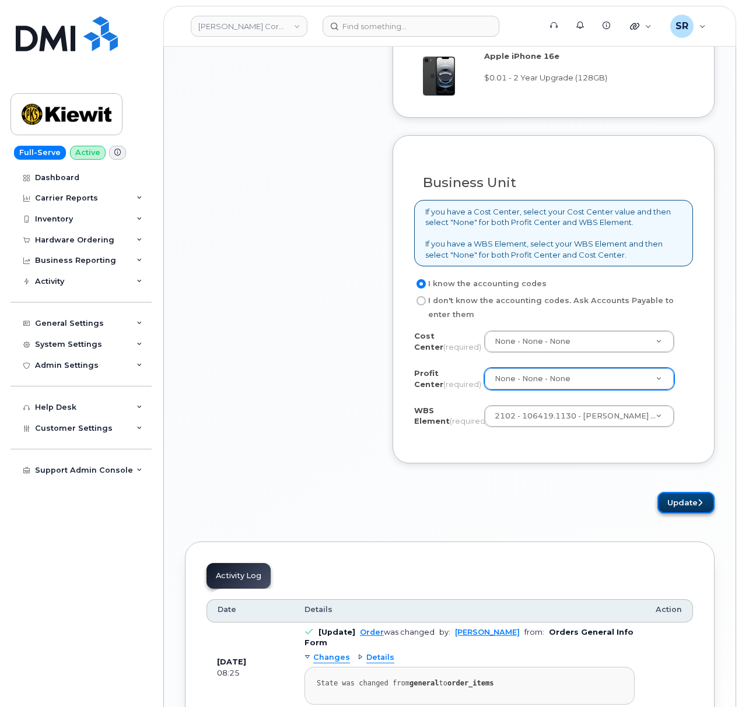
click at [686, 511] on button "Update" at bounding box center [685, 503] width 57 height 22
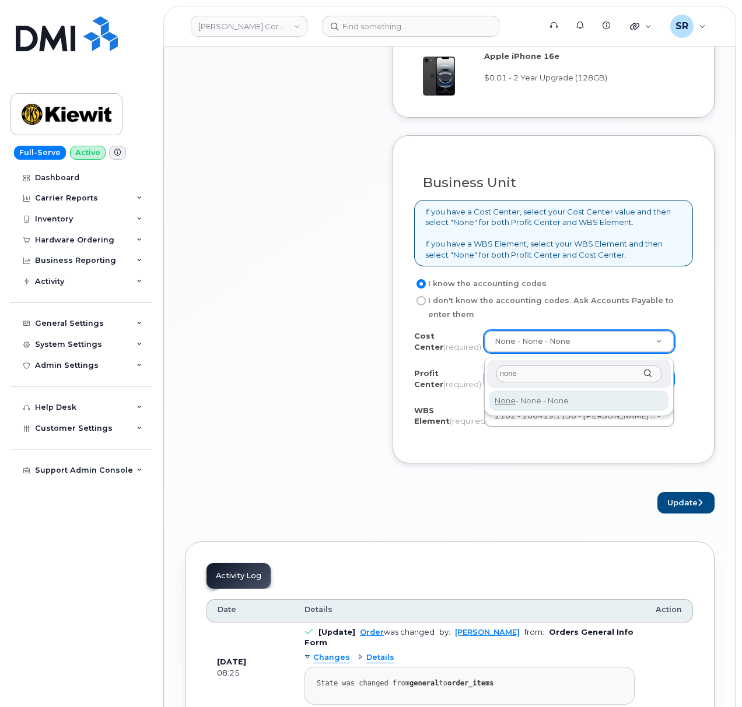
type input "none"
type input "None"
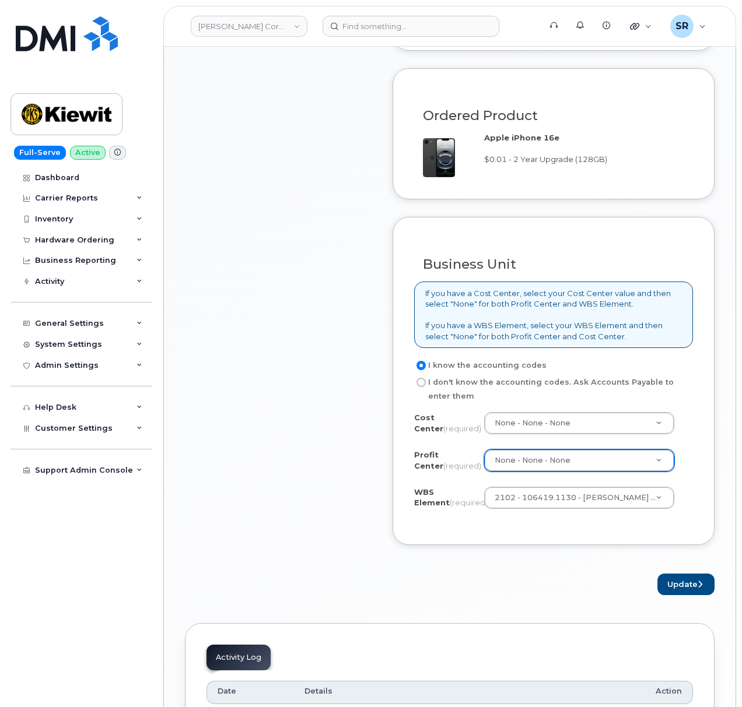
scroll to position [855, 0]
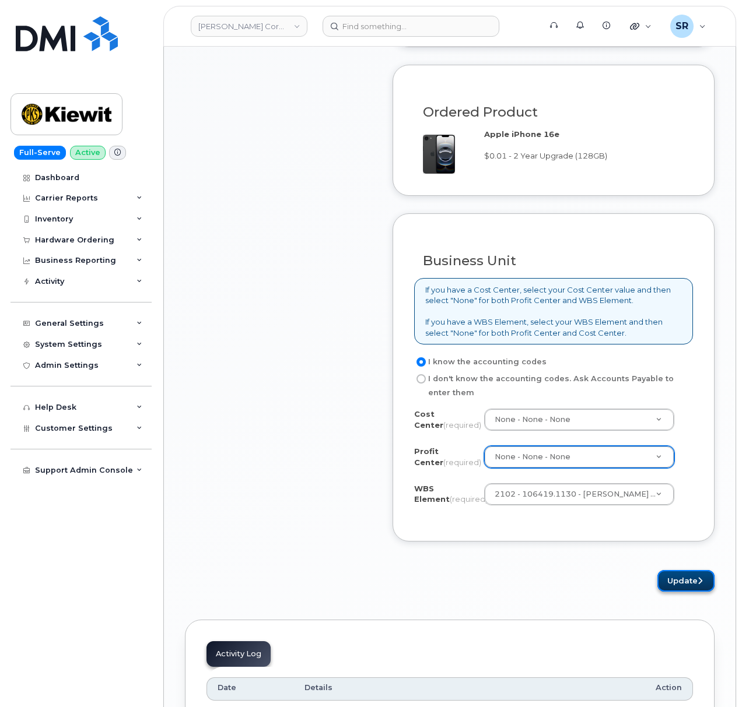
click at [677, 582] on button "Update" at bounding box center [685, 581] width 57 height 22
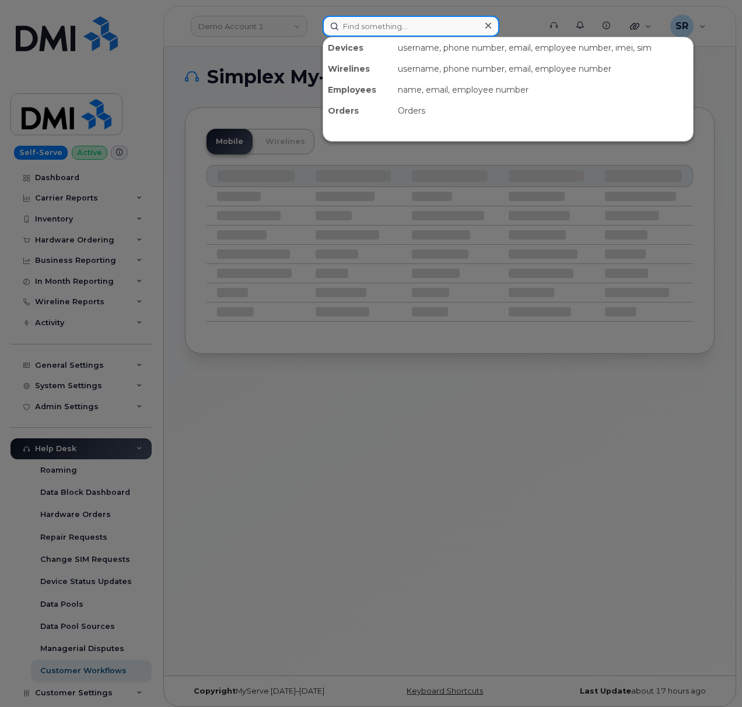
click at [378, 23] on input at bounding box center [410, 26] width 177 height 21
paste input "4027696101"
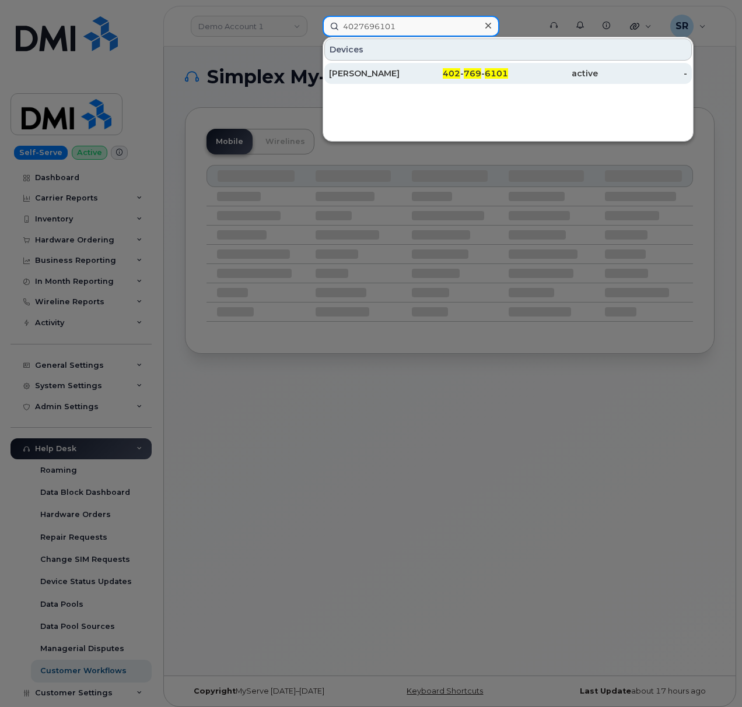
type input "4027696101"
click at [409, 66] on div "[PERSON_NAME]" at bounding box center [374, 73] width 90 height 21
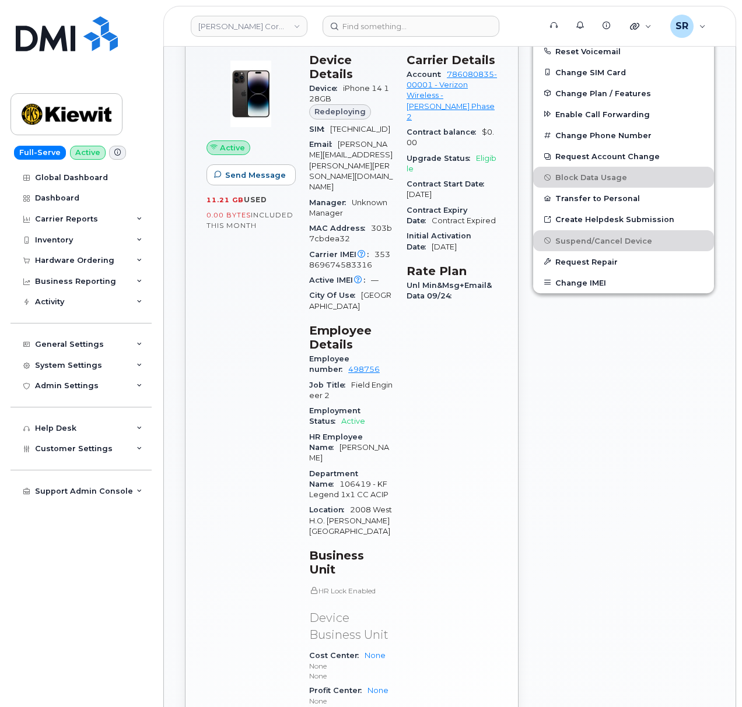
scroll to position [492, 0]
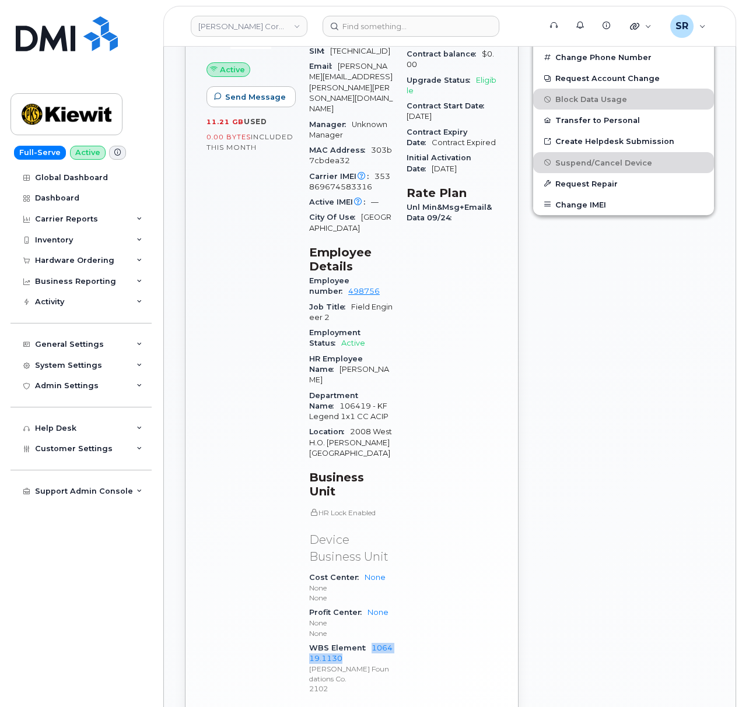
drag, startPoint x: 343, startPoint y: 584, endPoint x: 367, endPoint y: 574, distance: 25.1
click at [367, 641] on div "WBS Element 106419.1130 [PERSON_NAME] Foundations Co. 2102" at bounding box center [350, 669] width 83 height 56
click at [359, 641] on div "WBS Element 106419.1130 [PERSON_NAME] Foundations Co. 2102" at bounding box center [350, 669] width 83 height 56
drag, startPoint x: 373, startPoint y: 583, endPoint x: 371, endPoint y: 570, distance: 13.6
click at [371, 641] on div "WBS Element 106419.1130 [PERSON_NAME] Foundations Co. 2102" at bounding box center [350, 669] width 83 height 56
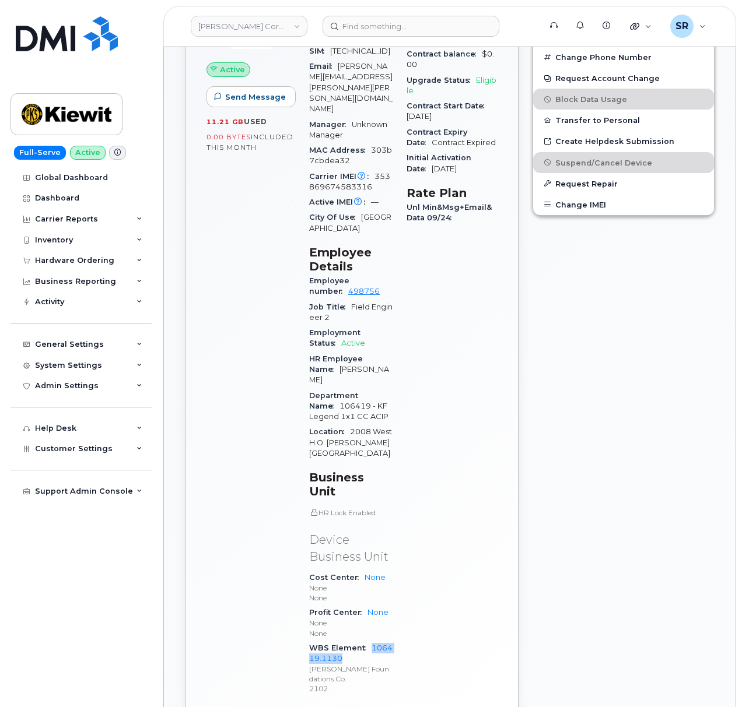
copy link "106419.1130"
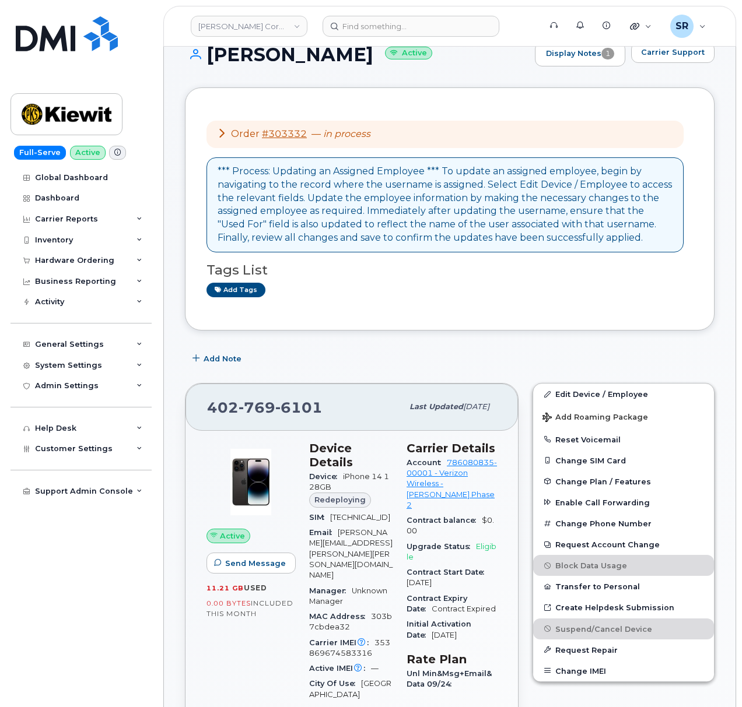
drag, startPoint x: 383, startPoint y: 57, endPoint x: 203, endPoint y: 66, distance: 179.9
click at [203, 66] on div "[PERSON_NAME] Active Display Notes 1 Carrier Support" at bounding box center [450, 64] width 530 height 45
copy h1 "[PERSON_NAME]"
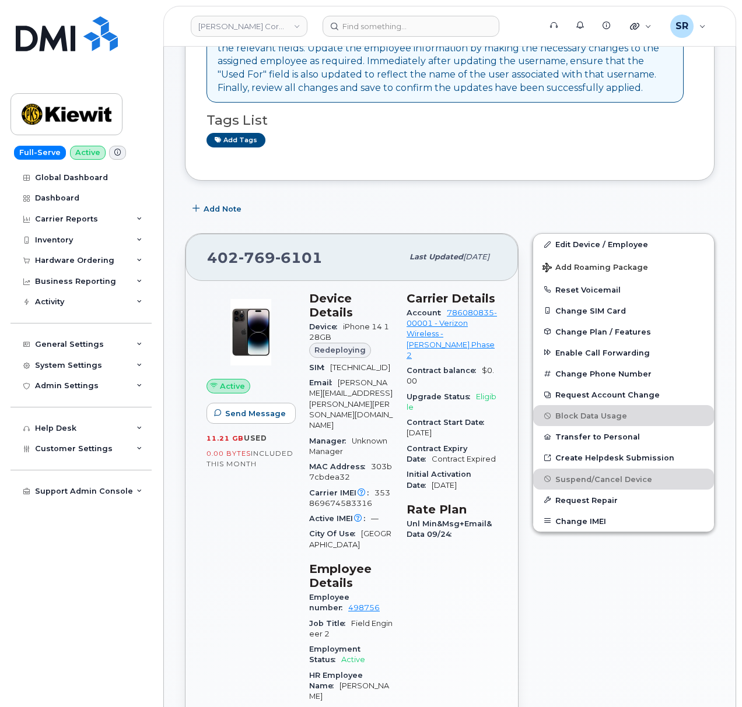
scroll to position [181, 0]
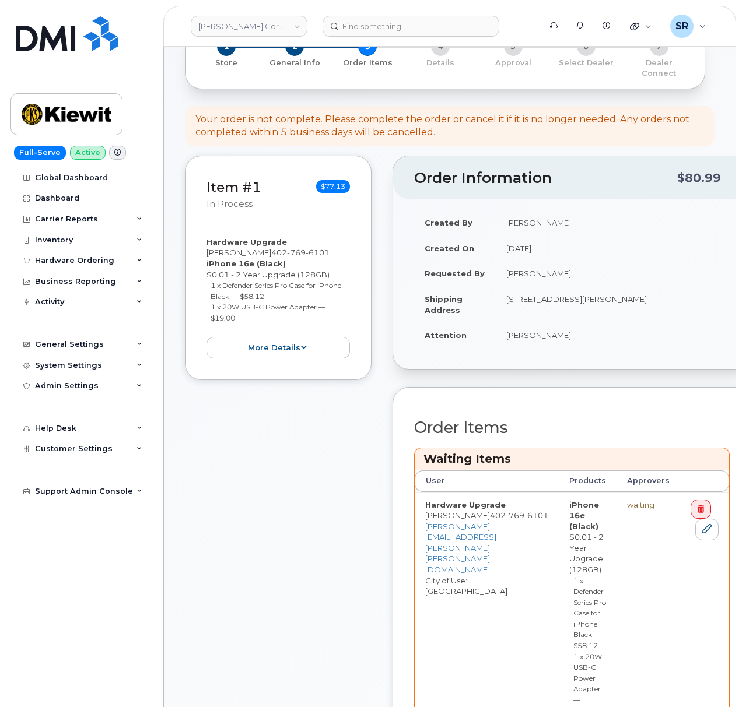
scroll to position [467, 0]
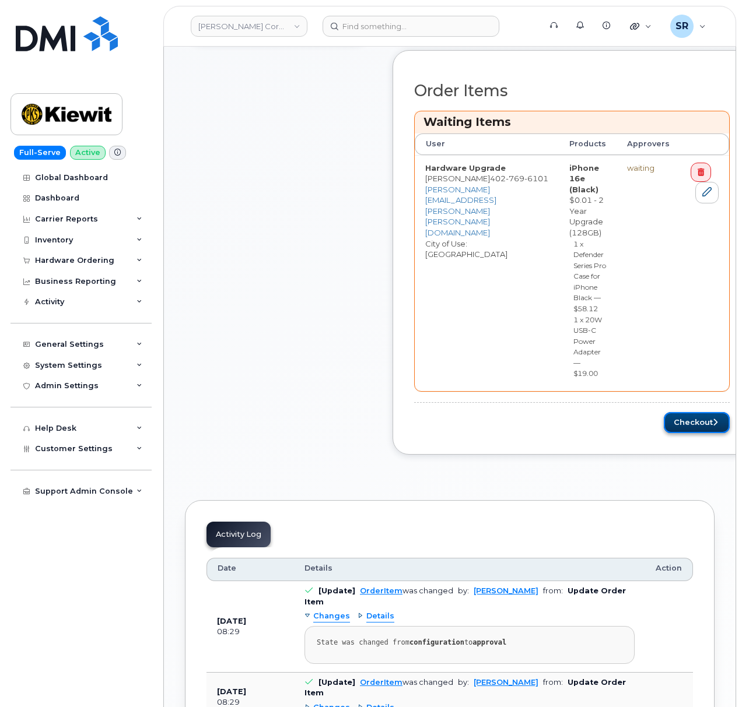
click at [686, 434] on button "Checkout" at bounding box center [697, 423] width 66 height 22
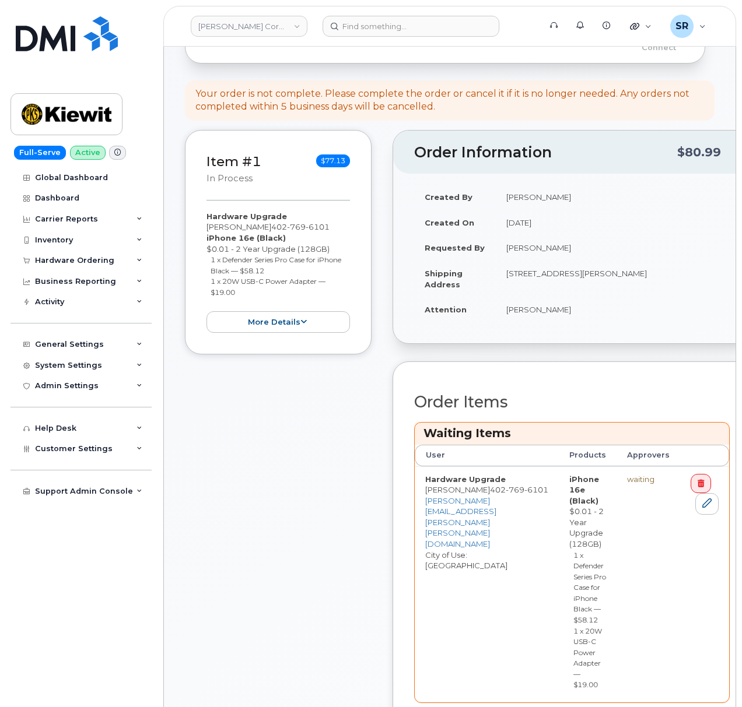
scroll to position [233, 0]
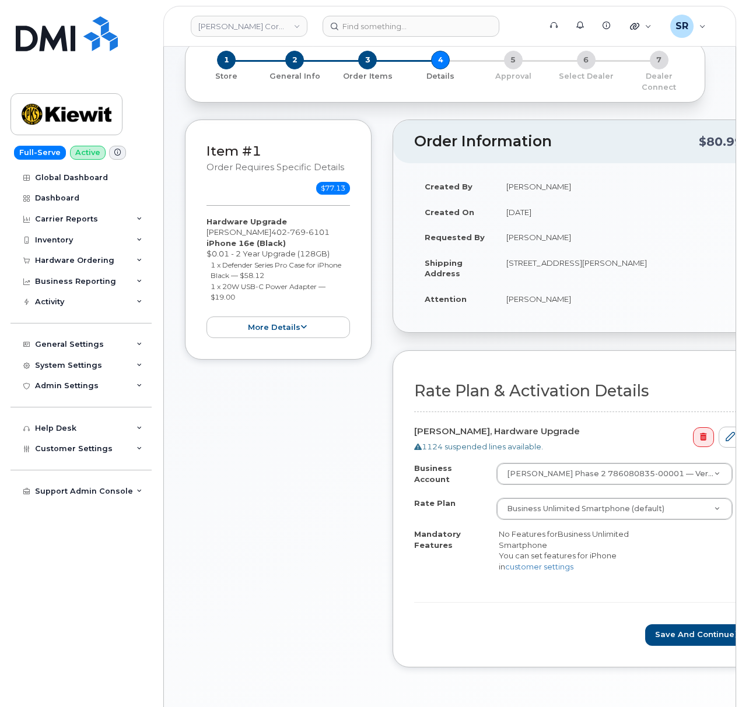
scroll to position [155, 0]
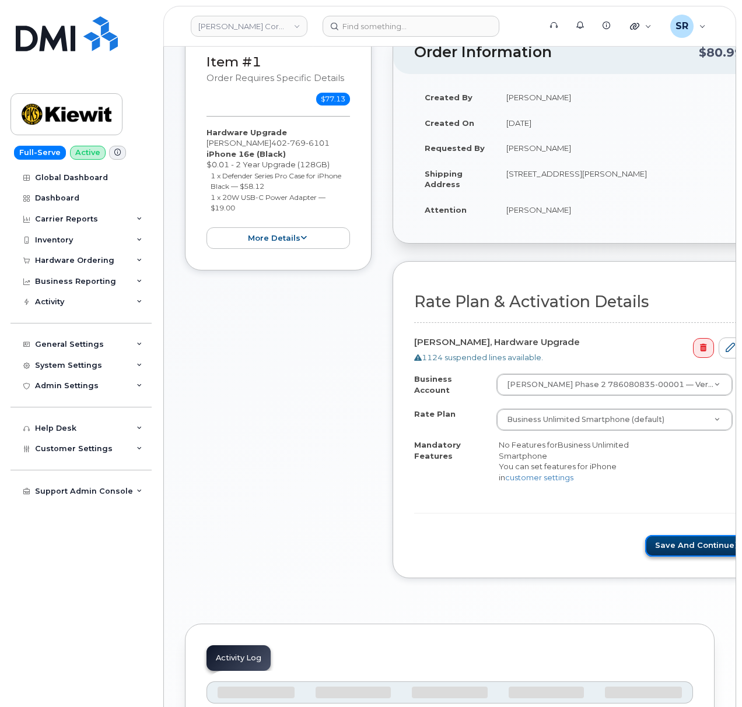
click at [650, 537] on button "Save and Continue" at bounding box center [698, 546] width 106 height 22
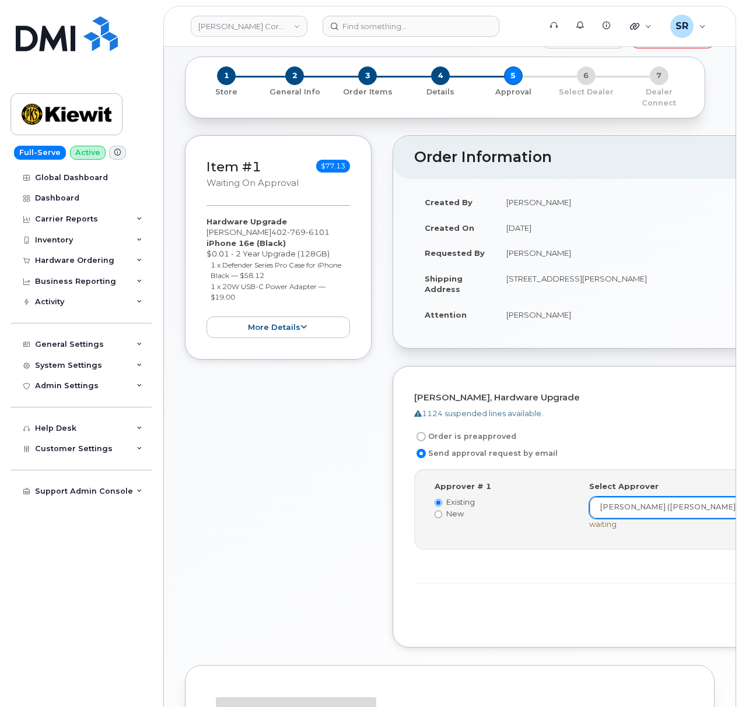
scroll to position [78, 0]
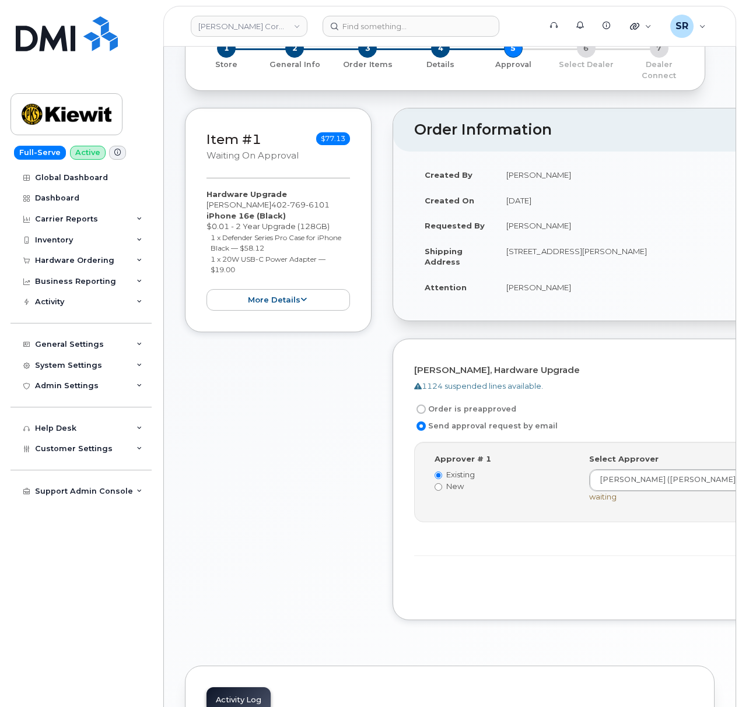
click at [468, 402] on label "Order is preapproved" at bounding box center [465, 409] width 102 height 14
click at [426, 405] on input "Order is preapproved" at bounding box center [420, 409] width 9 height 9
radio input "true"
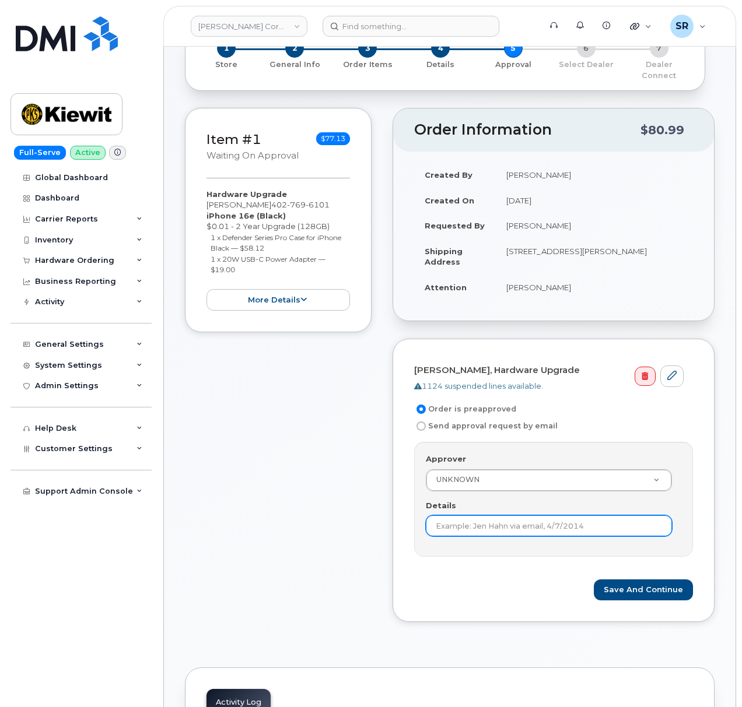
click at [462, 516] on input "Details" at bounding box center [549, 526] width 246 height 21
click at [461, 517] on input "unde r$100 pre approved" at bounding box center [549, 526] width 246 height 21
type input "under $100 pre approved"
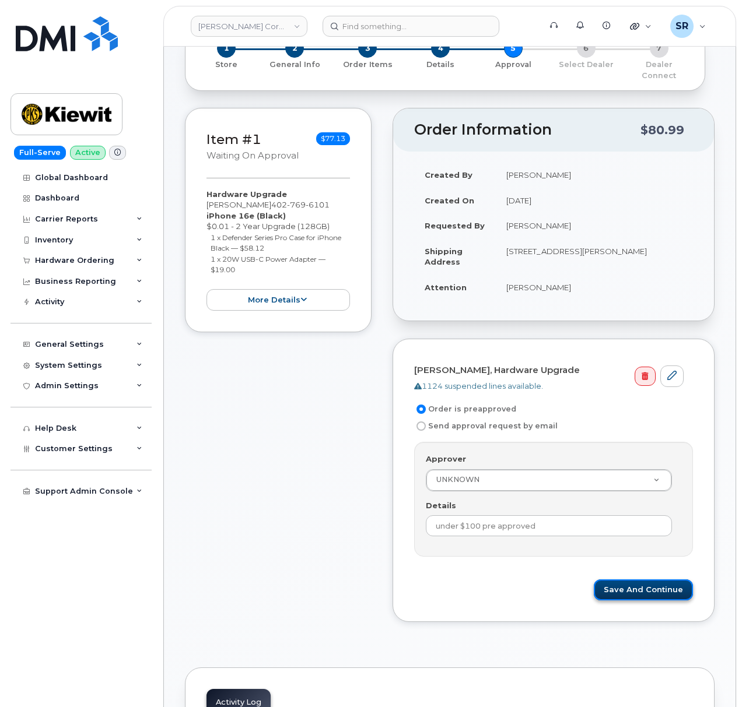
click at [672, 587] on button "Save and Continue" at bounding box center [643, 591] width 99 height 22
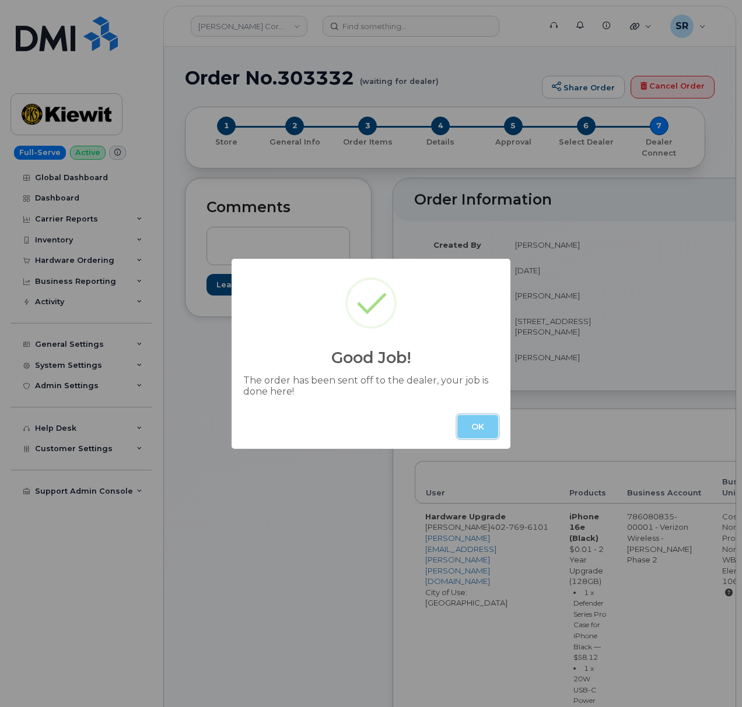
click at [467, 427] on button "OK" at bounding box center [477, 426] width 41 height 23
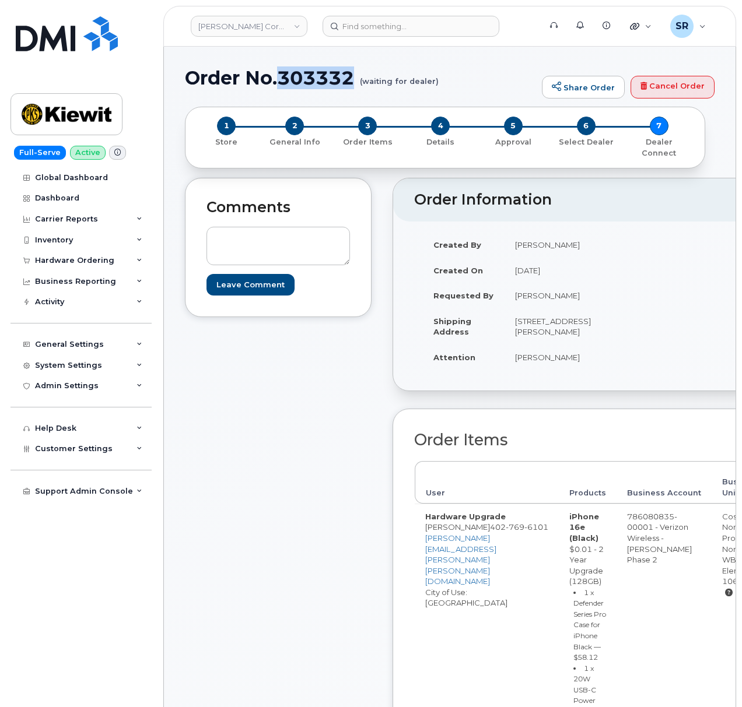
drag, startPoint x: 355, startPoint y: 76, endPoint x: 278, endPoint y: 80, distance: 77.7
click at [278, 80] on h1 "Order No.303332 (waiting for dealer)" at bounding box center [360, 78] width 351 height 20
copy h1 "303332"
